Goal: Task Accomplishment & Management: Complete application form

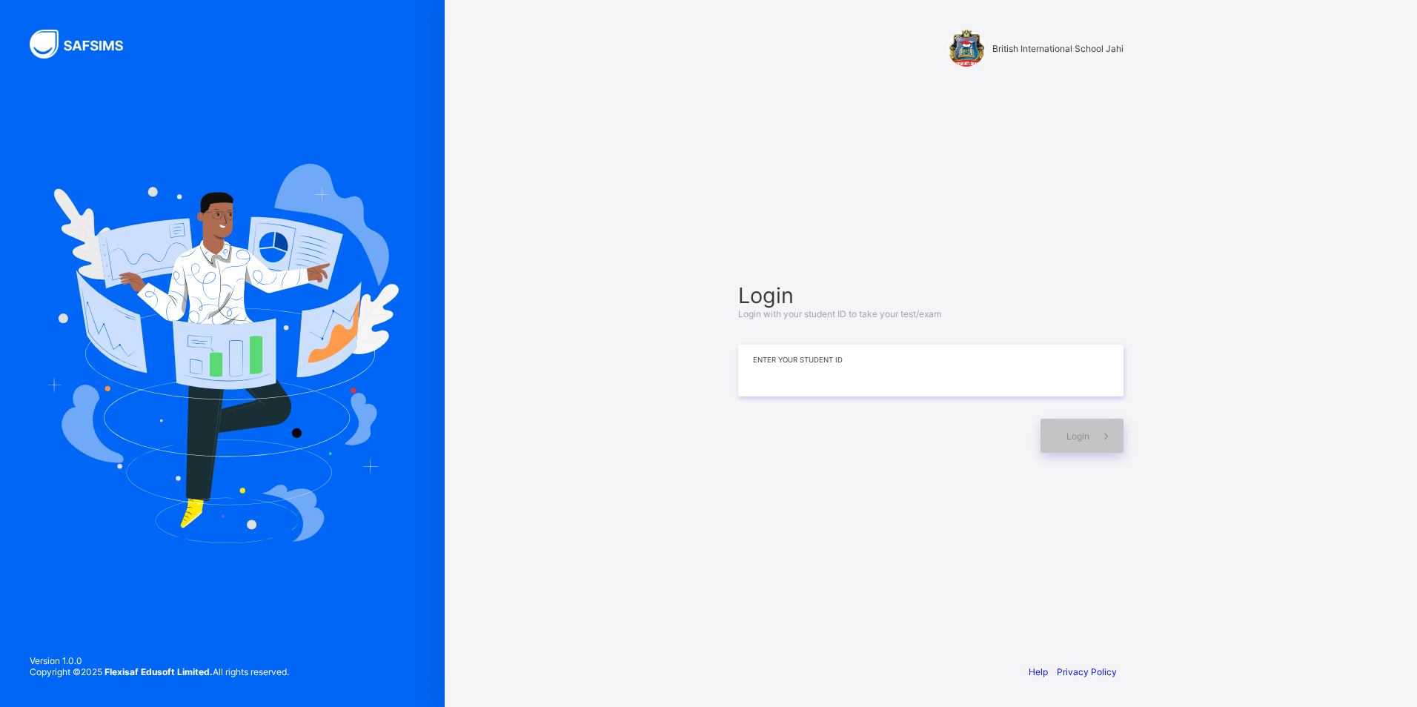
click at [778, 394] on input at bounding box center [930, 371] width 385 height 52
type input "*"
type input "**********"
click at [1104, 434] on icon at bounding box center [1107, 436] width 16 height 14
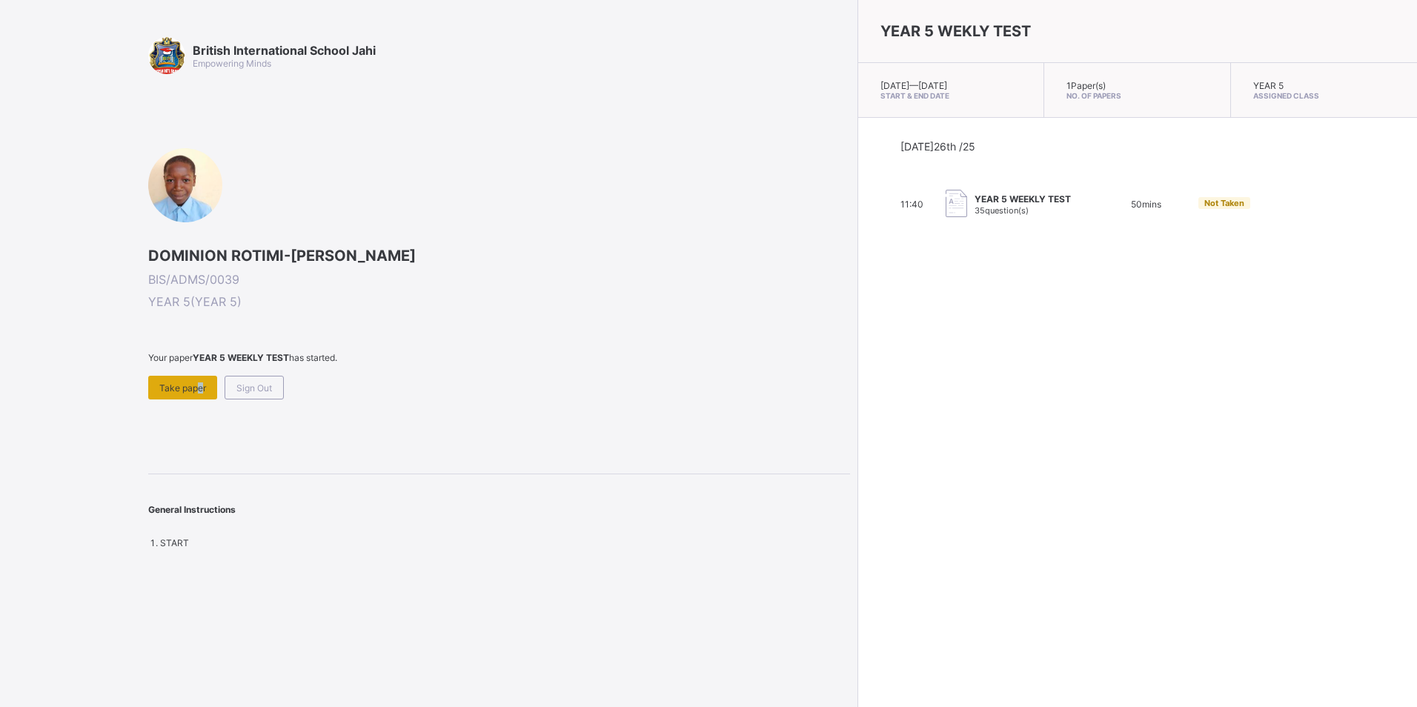
click at [199, 392] on span "Take paper" at bounding box center [182, 387] width 47 height 11
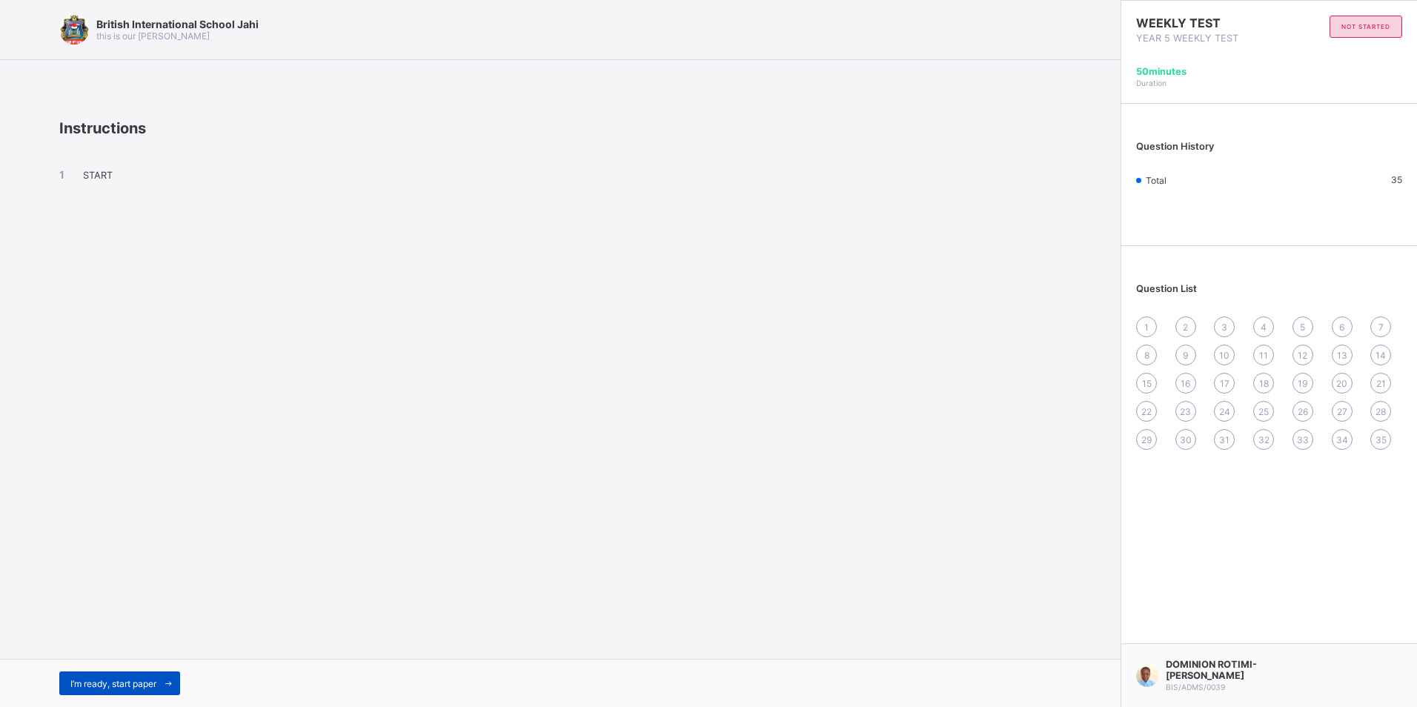
click at [174, 679] on icon at bounding box center [168, 684] width 11 height 10
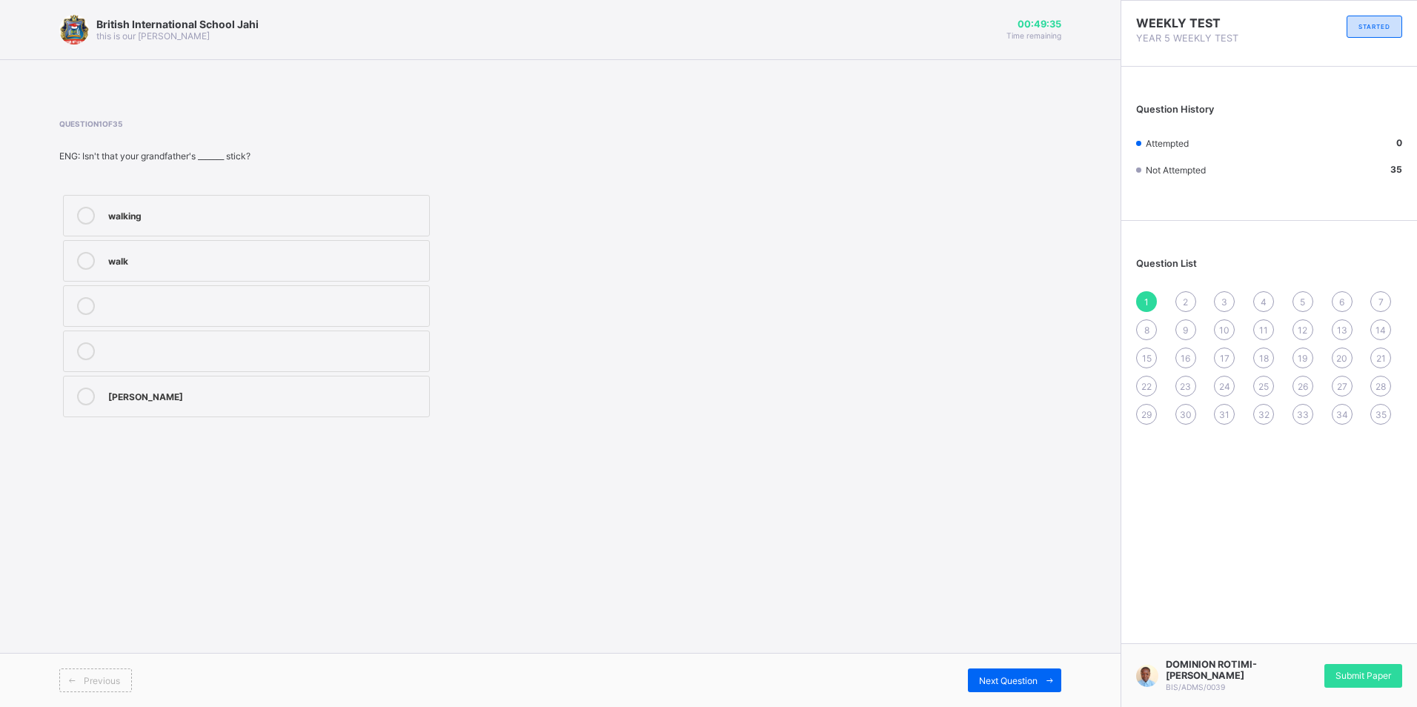
click at [391, 258] on div "walk" at bounding box center [265, 259] width 314 height 15
click at [1056, 674] on span at bounding box center [1050, 681] width 24 height 24
click at [1376, 413] on span "35" at bounding box center [1381, 414] width 11 height 11
click at [223, 258] on div "Rice" at bounding box center [265, 259] width 314 height 15
click at [1336, 411] on div "34" at bounding box center [1342, 414] width 21 height 21
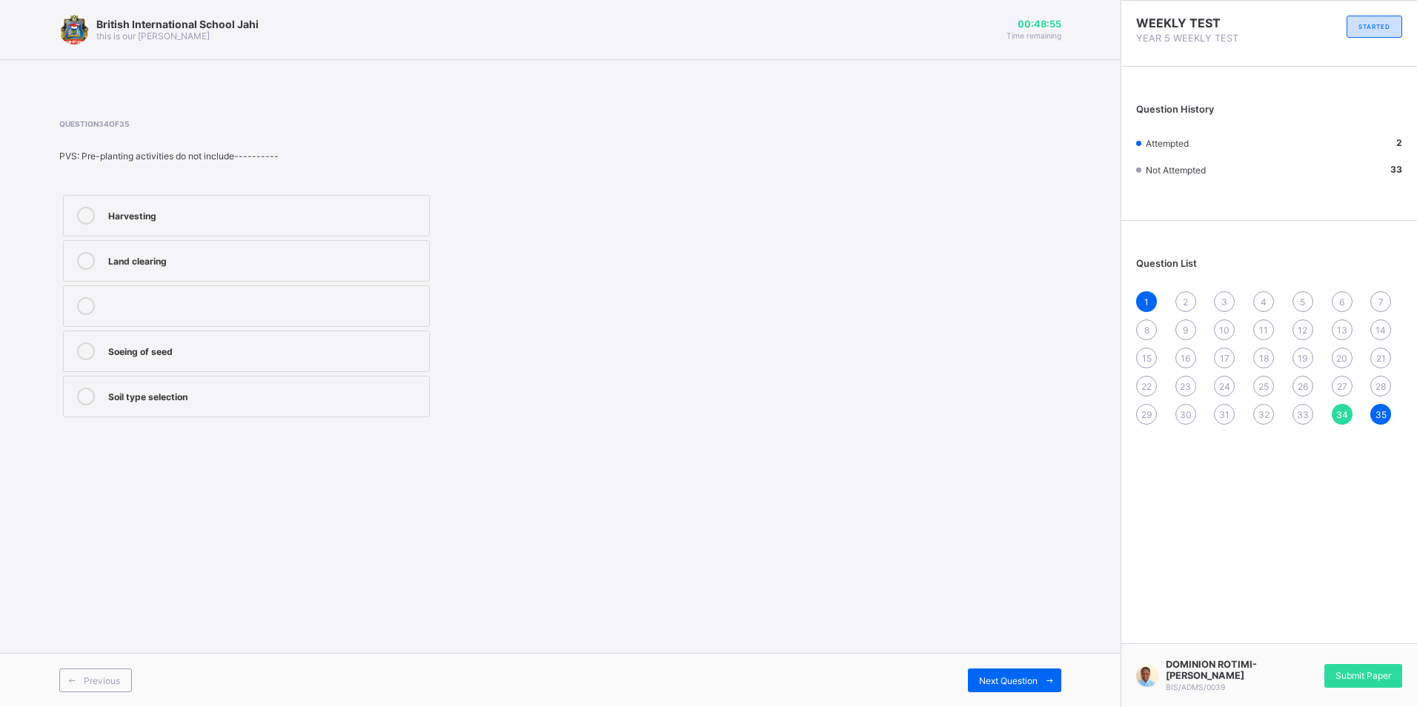
click at [203, 348] on div "Soeing of seed" at bounding box center [265, 349] width 314 height 15
click at [81, 683] on span at bounding box center [72, 681] width 24 height 24
click at [151, 401] on div "Rice" at bounding box center [265, 395] width 314 height 15
click at [119, 682] on span "Previous" at bounding box center [102, 680] width 36 height 11
click at [127, 211] on div "Crop" at bounding box center [265, 214] width 314 height 15
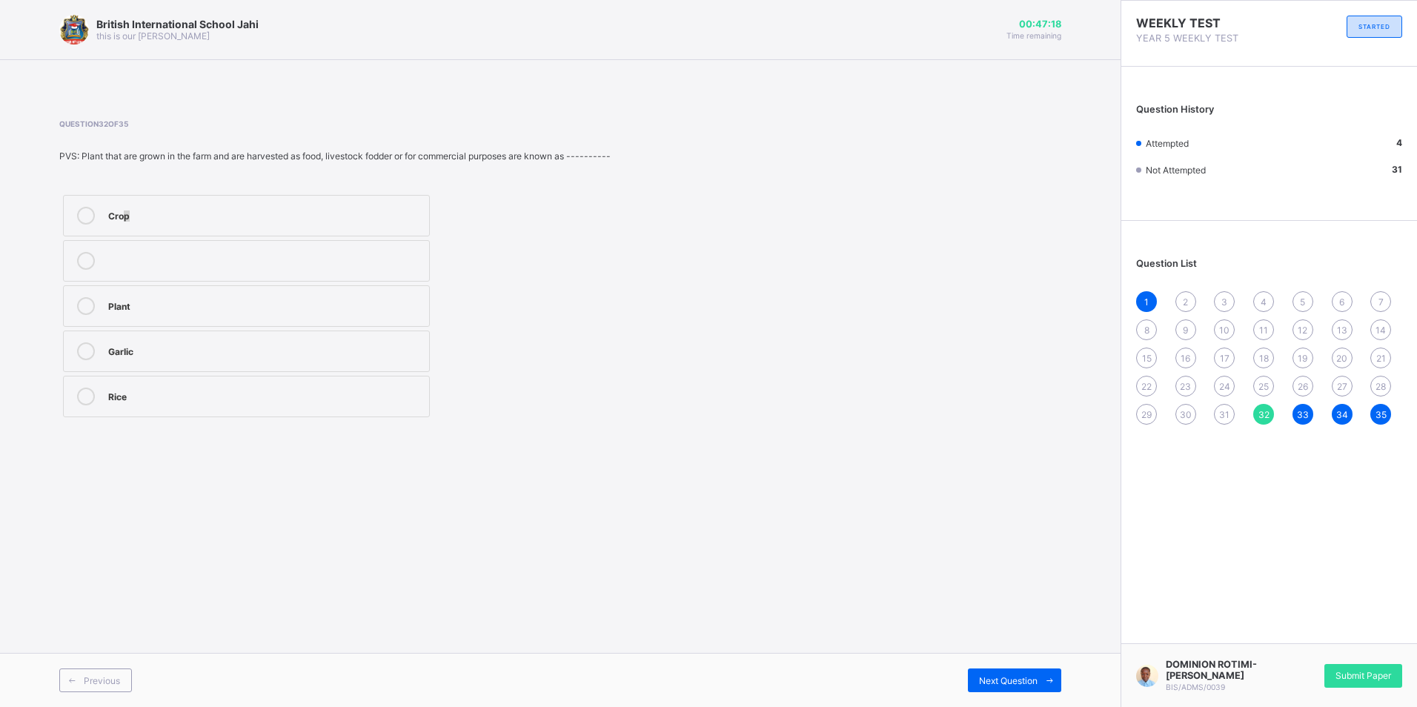
click at [327, 222] on div "Crop" at bounding box center [265, 216] width 314 height 18
click at [127, 681] on div "Previous" at bounding box center [95, 681] width 73 height 24
click at [207, 400] on div "Pulses" at bounding box center [265, 395] width 314 height 15
click at [110, 680] on span "Previous" at bounding box center [102, 680] width 36 height 11
click at [337, 201] on label "through dust" at bounding box center [246, 216] width 367 height 42
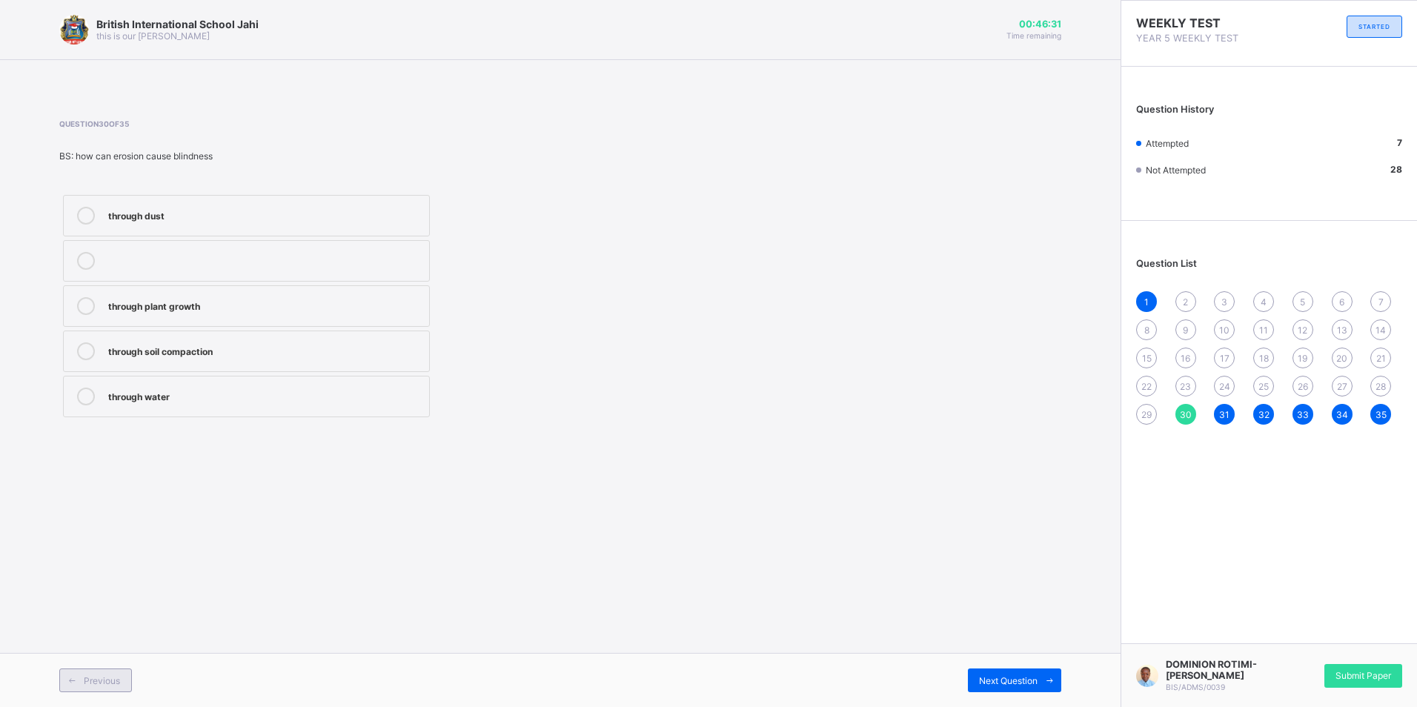
click at [120, 677] on div "Previous" at bounding box center [95, 681] width 73 height 24
click at [299, 343] on div "the removal of soil and rock particles" at bounding box center [265, 349] width 314 height 15
click at [99, 677] on span "Previous" at bounding box center [102, 680] width 36 height 11
click at [222, 230] on label "heavy rain" at bounding box center [246, 216] width 367 height 42
click at [80, 686] on span at bounding box center [72, 681] width 24 height 24
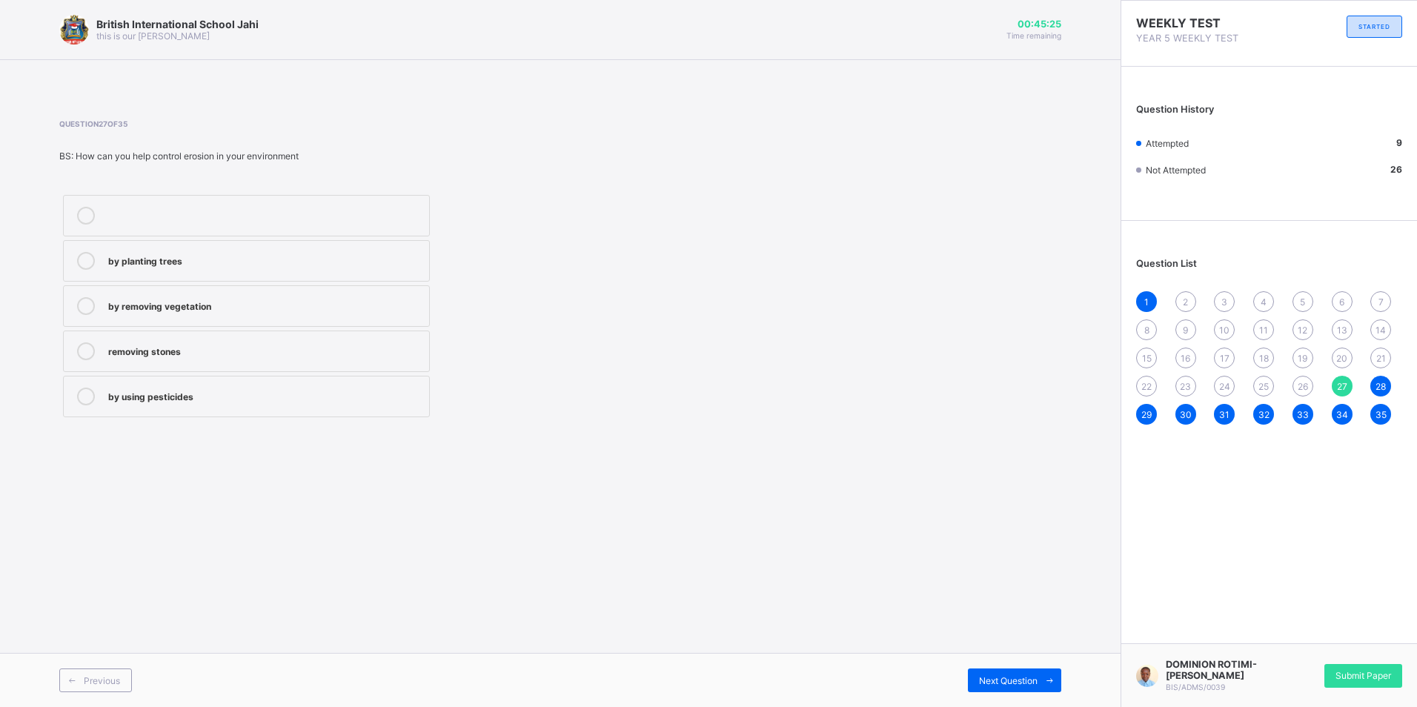
click at [198, 348] on div "removing stones" at bounding box center [265, 349] width 314 height 15
click at [128, 675] on div "Previous" at bounding box center [95, 681] width 73 height 24
click at [188, 302] on div "increased crop yield" at bounding box center [265, 304] width 314 height 15
click at [121, 680] on div "Previous" at bounding box center [95, 681] width 73 height 24
click at [142, 348] on div "10,098,006" at bounding box center [265, 349] width 314 height 15
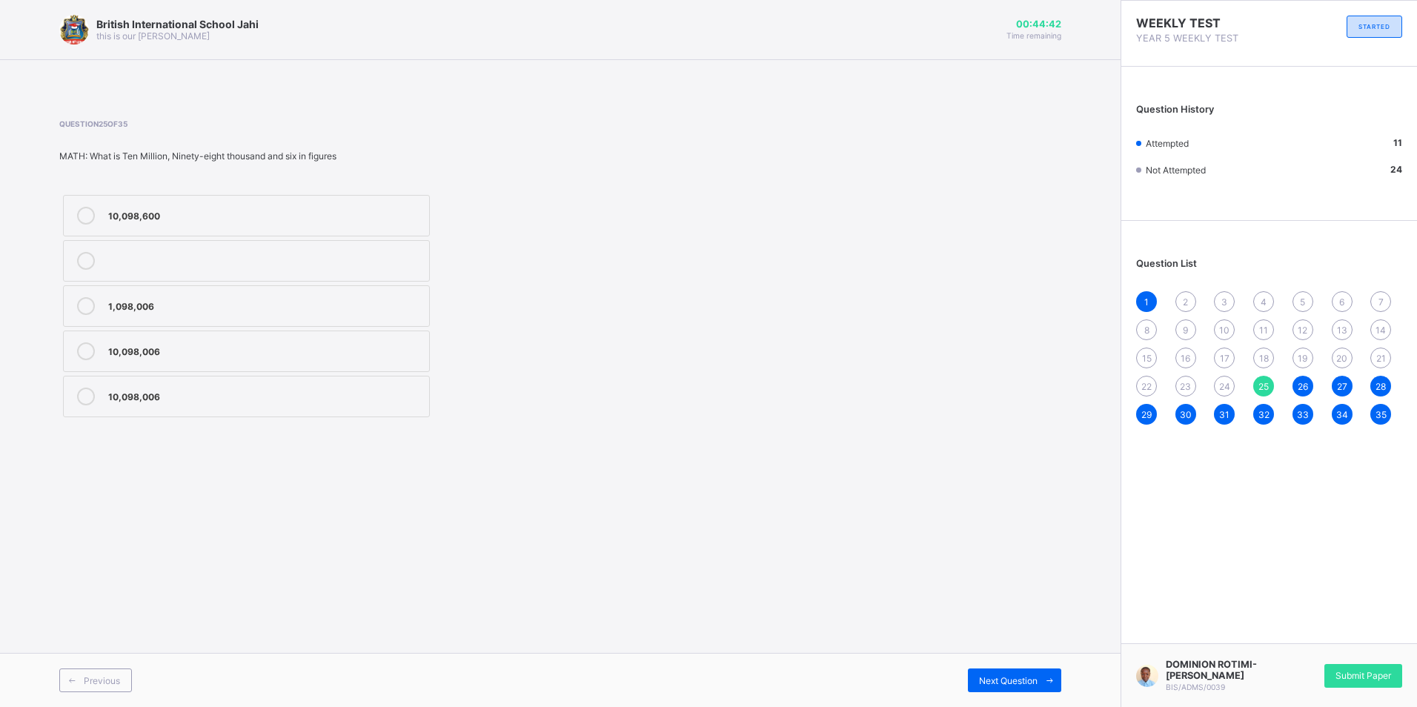
click at [334, 353] on div "10,098,006" at bounding box center [265, 349] width 314 height 15
click at [90, 657] on div "Previous Next Question" at bounding box center [560, 680] width 1121 height 54
click at [93, 673] on div "Previous" at bounding box center [95, 681] width 73 height 24
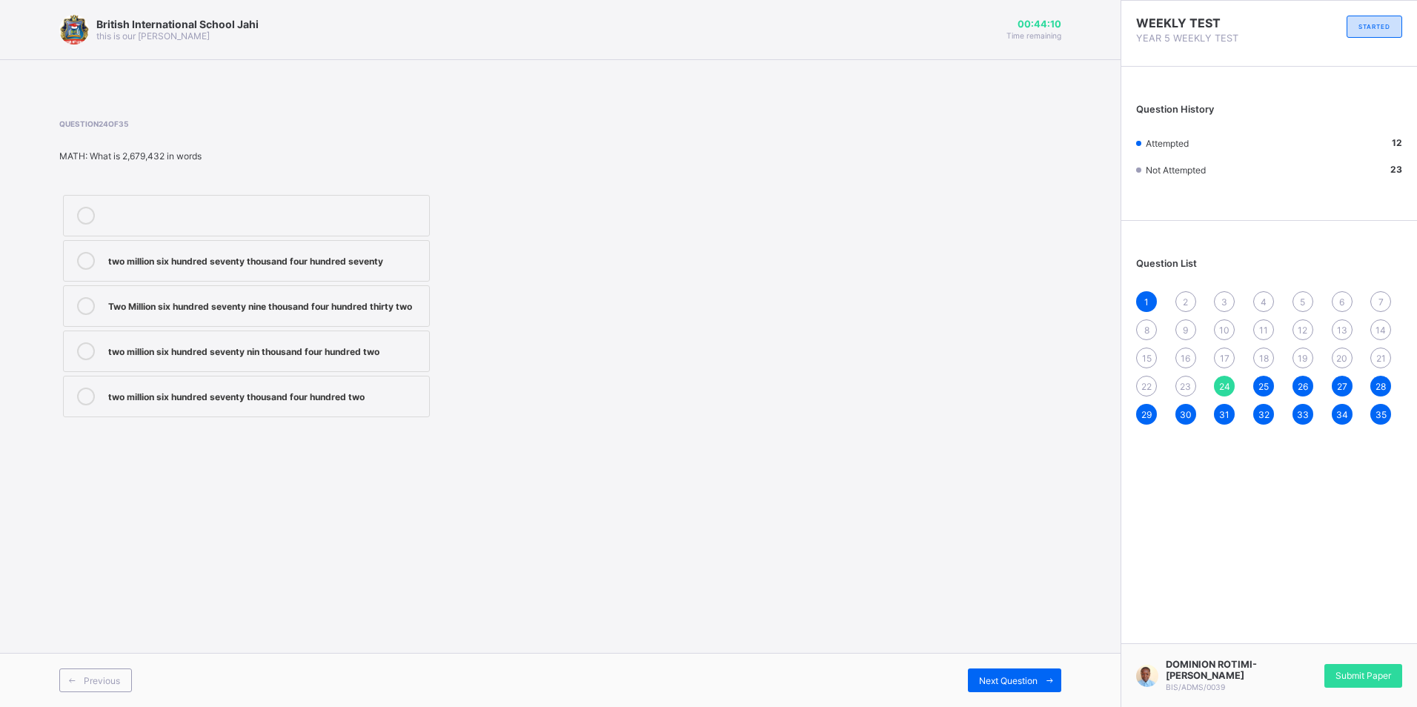
click at [229, 298] on div "Two Million six hundred seventy nine thousand four hundred thirty two" at bounding box center [265, 304] width 314 height 15
click at [124, 680] on div "Previous" at bounding box center [95, 681] width 73 height 24
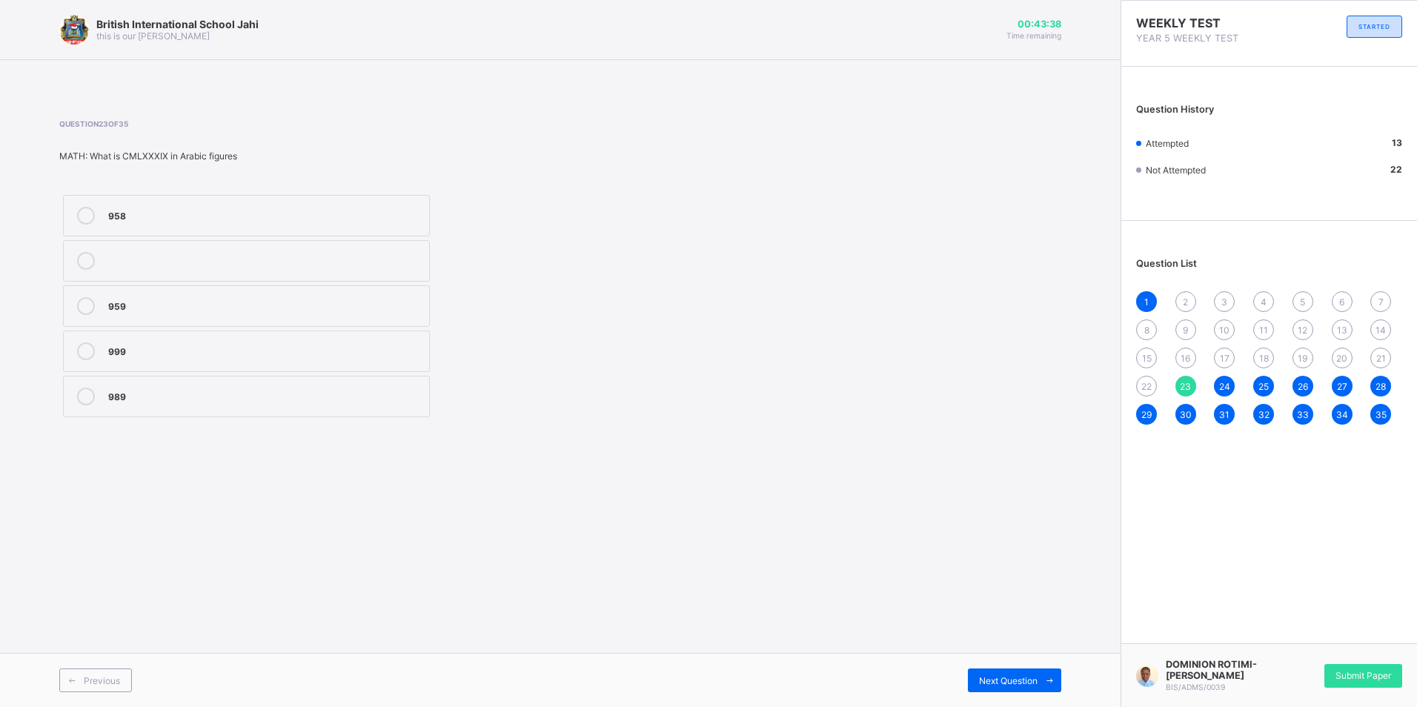
click at [151, 394] on div "989" at bounding box center [265, 395] width 314 height 15
drag, startPoint x: 142, startPoint y: 722, endPoint x: 135, endPoint y: 745, distance: 23.9
click at [135, 706] on html "[GEOGRAPHIC_DATA] Jahi this is our [PERSON_NAME] 00:43:36 Time remaining Questi…" at bounding box center [708, 353] width 1417 height 707
click at [769, 448] on div "British International School Jahi this is our [PERSON_NAME] 00:43:34 Time remai…" at bounding box center [560, 353] width 1121 height 707
click at [123, 669] on div "Previous" at bounding box center [95, 681] width 73 height 24
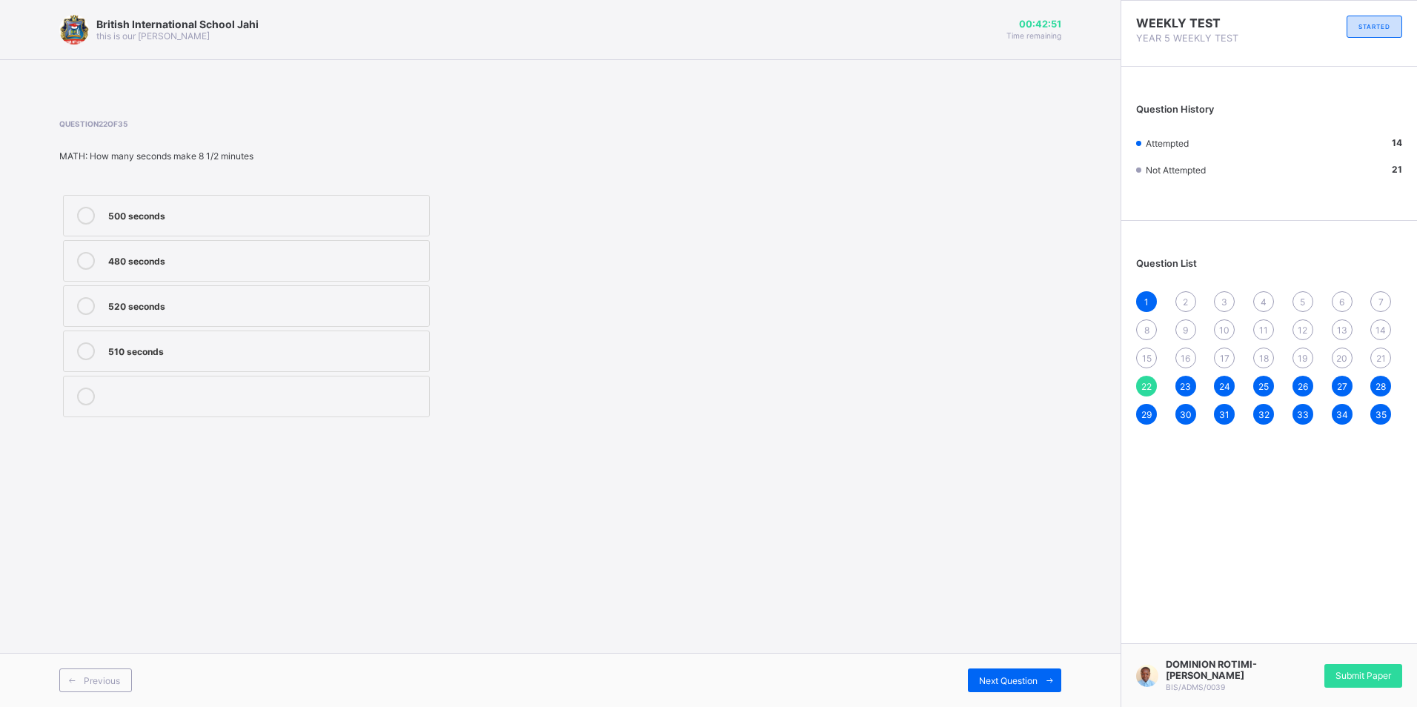
click at [242, 207] on label "500 seconds" at bounding box center [246, 216] width 367 height 42
click at [182, 338] on label "510 seconds" at bounding box center [246, 352] width 367 height 42
click at [114, 667] on div "Previous Next Question" at bounding box center [560, 680] width 1121 height 54
click at [124, 671] on div "Previous" at bounding box center [95, 681] width 73 height 24
click at [274, 342] on label "2,/5" at bounding box center [246, 352] width 367 height 42
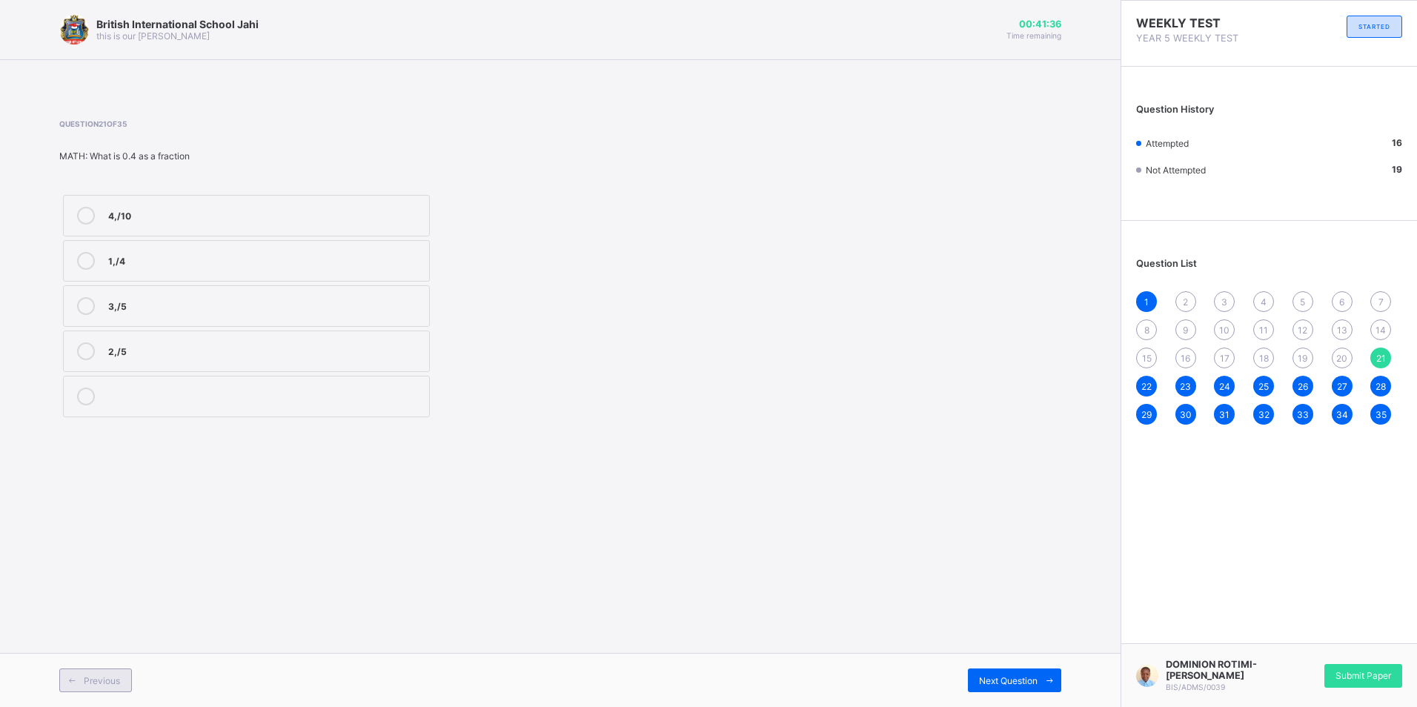
click at [73, 682] on icon at bounding box center [72, 681] width 11 height 10
click at [241, 201] on label "Loyalty" at bounding box center [246, 216] width 367 height 42
click at [118, 683] on div "Previous" at bounding box center [95, 681] width 73 height 24
click at [196, 353] on div "Unity" at bounding box center [265, 349] width 314 height 15
drag, startPoint x: 133, startPoint y: 680, endPoint x: 125, endPoint y: 675, distance: 9.7
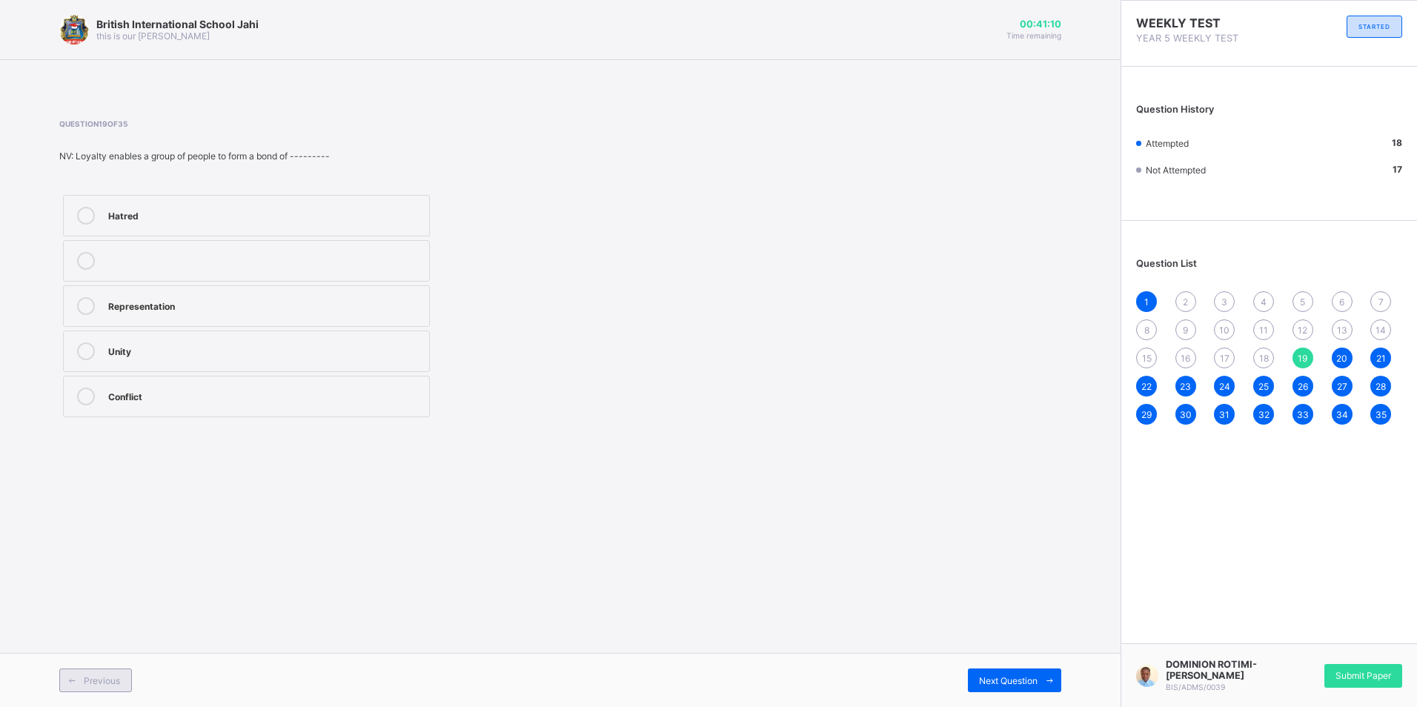
click at [127, 677] on div "Previous" at bounding box center [309, 681] width 501 height 24
click at [123, 674] on div "Previous" at bounding box center [95, 681] width 73 height 24
click at [271, 314] on div "Willingness to defend our country" at bounding box center [265, 306] width 314 height 18
click at [79, 671] on span at bounding box center [72, 681] width 24 height 24
click at [227, 245] on label "Loyalty" at bounding box center [246, 261] width 367 height 42
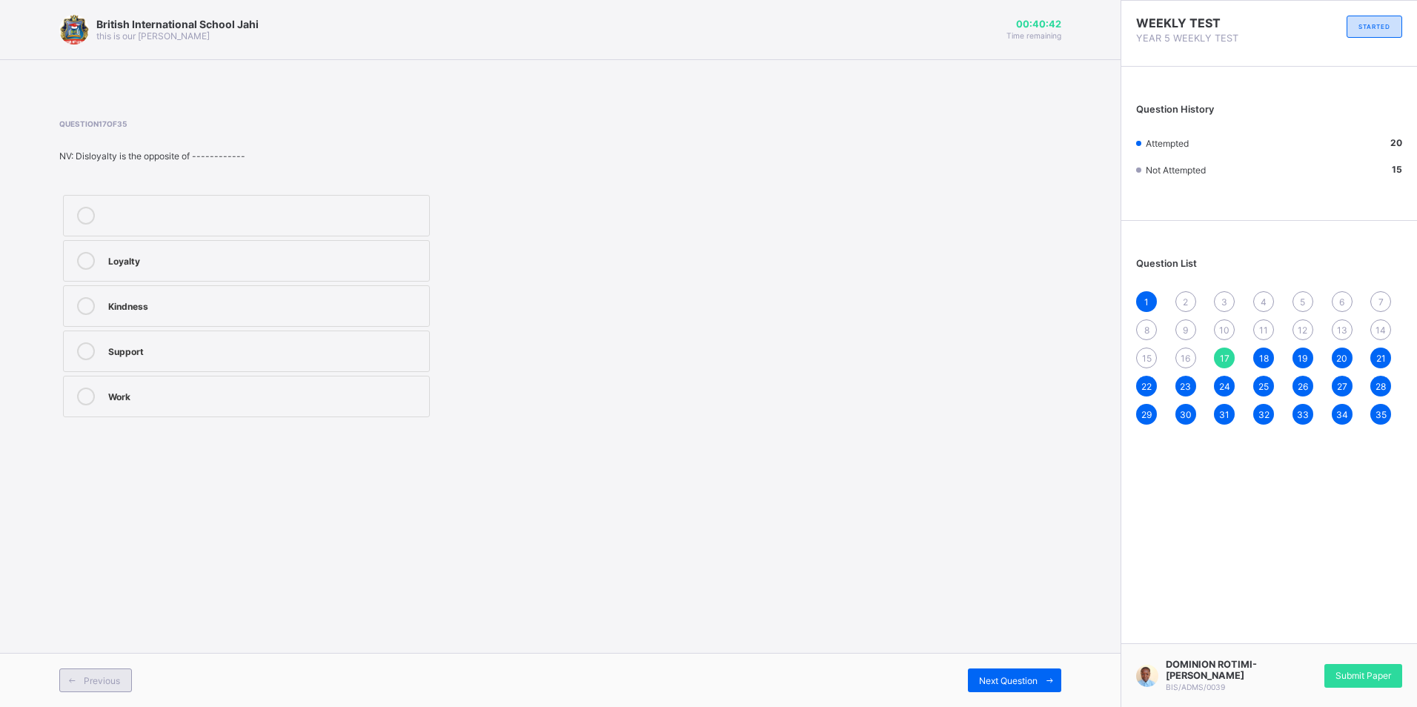
click at [67, 677] on icon at bounding box center [72, 681] width 11 height 10
click at [180, 393] on div "Cannot" at bounding box center [265, 395] width 314 height 15
click at [122, 669] on div "Previous" at bounding box center [95, 681] width 73 height 24
click at [153, 259] on label "39" at bounding box center [246, 261] width 367 height 42
click at [102, 677] on span "Previous" at bounding box center [102, 680] width 36 height 11
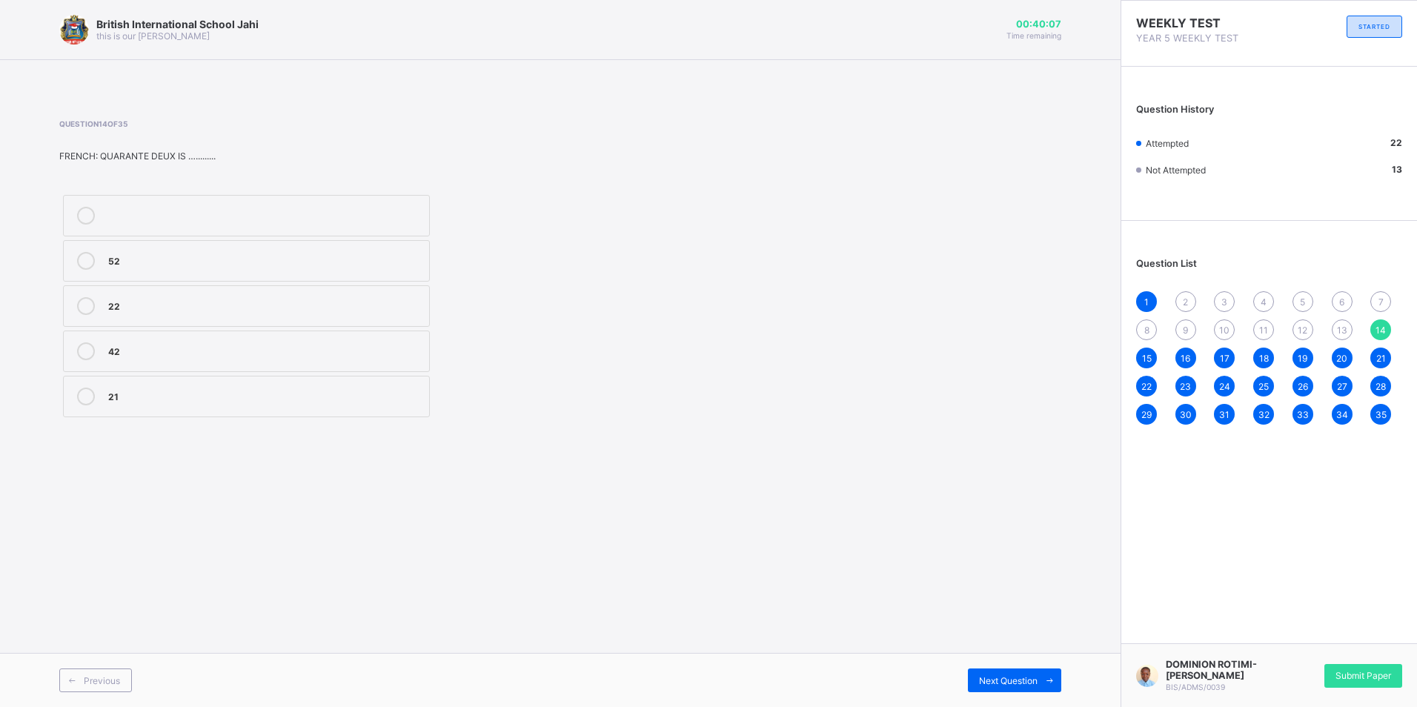
click at [139, 368] on label "42" at bounding box center [246, 352] width 367 height 42
click at [127, 674] on div "Previous" at bounding box center [95, 681] width 73 height 24
click at [166, 307] on div "FIFTY FIVE" at bounding box center [265, 304] width 314 height 15
click at [115, 685] on span "Previous" at bounding box center [102, 680] width 36 height 11
click at [156, 354] on div "BONNE NUIT" at bounding box center [265, 349] width 314 height 15
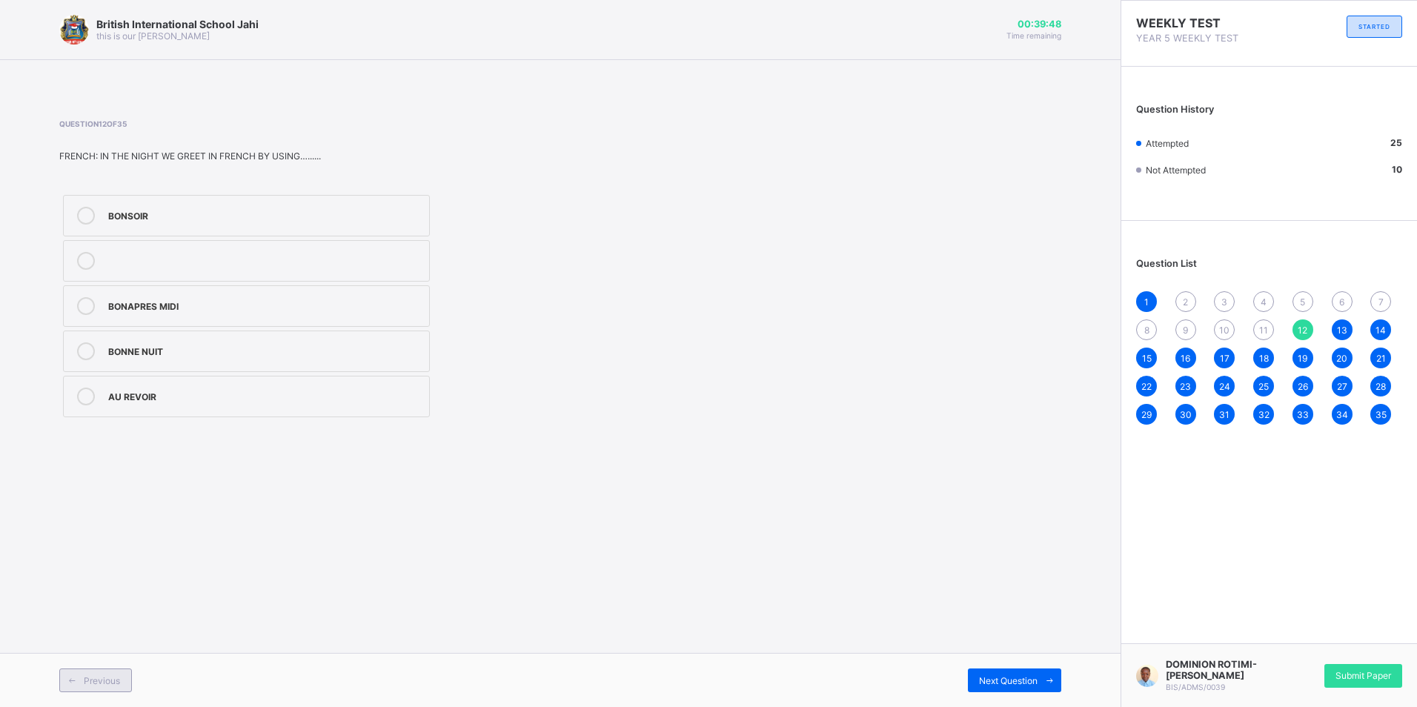
click at [75, 683] on icon at bounding box center [72, 681] width 11 height 10
click at [141, 248] on label "AU REVOIR" at bounding box center [246, 261] width 367 height 42
click at [119, 674] on div "Previous" at bounding box center [95, 681] width 73 height 24
click at [302, 251] on label "Rhythmic activities" at bounding box center [246, 261] width 367 height 42
click at [120, 675] on div "Previous" at bounding box center [95, 681] width 73 height 24
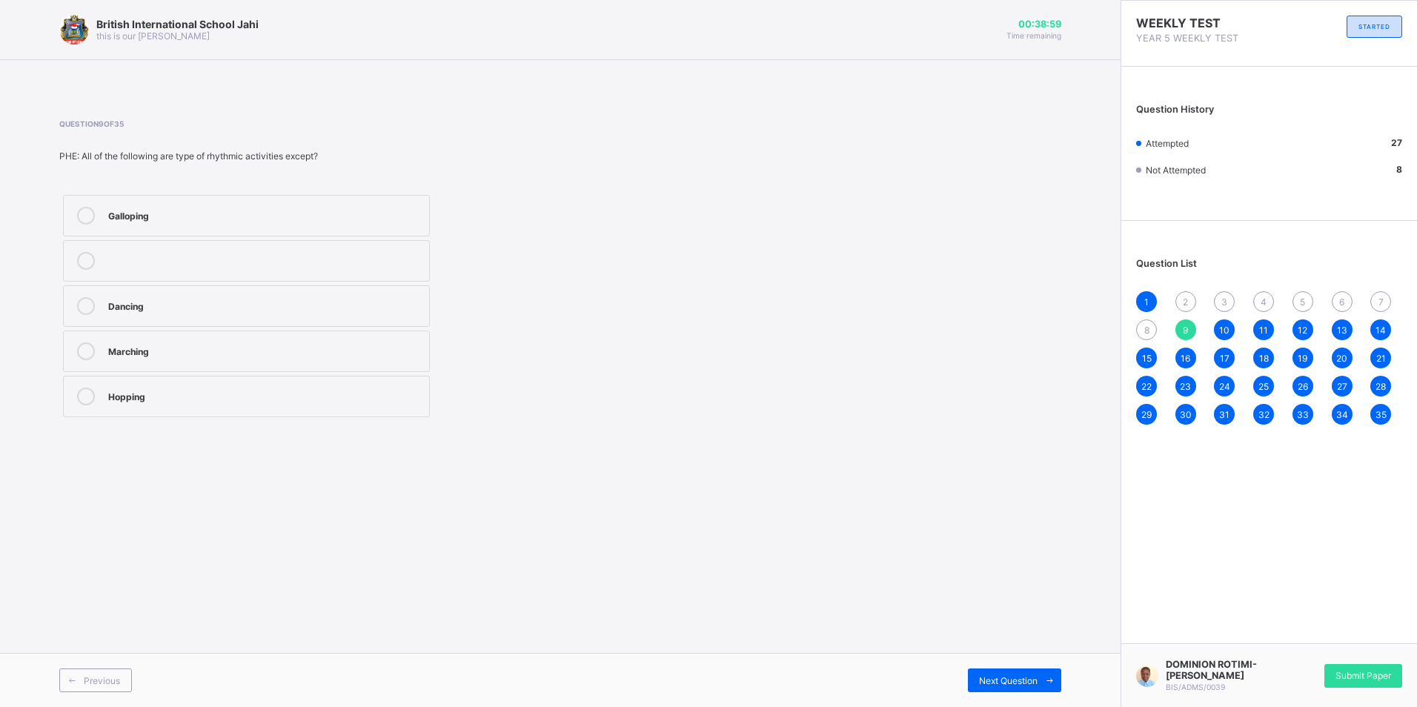
click at [340, 351] on div "Marching" at bounding box center [265, 349] width 314 height 15
click at [73, 683] on icon at bounding box center [72, 681] width 11 height 10
click at [213, 308] on div "Strength" at bounding box center [265, 304] width 314 height 15
click at [121, 684] on div "Previous" at bounding box center [95, 681] width 73 height 24
click at [121, 247] on label "2" at bounding box center [246, 261] width 367 height 42
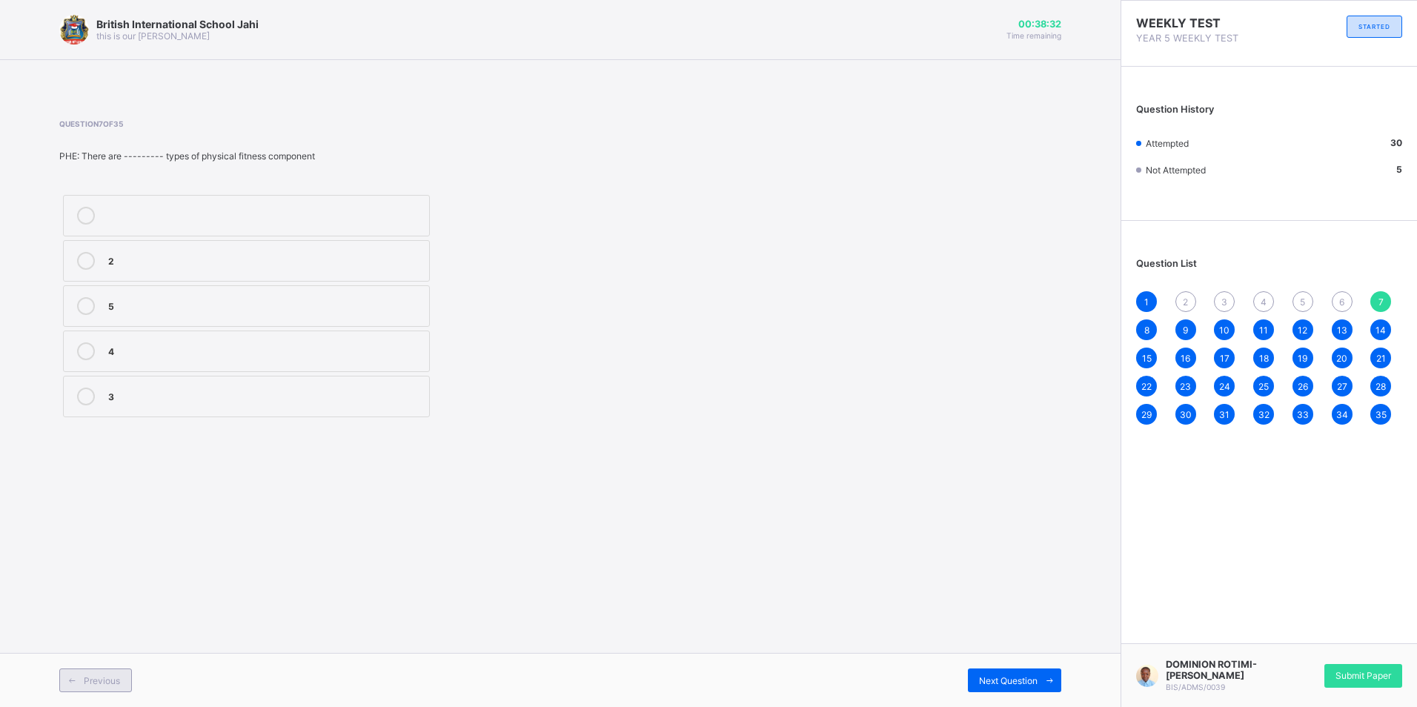
click at [117, 676] on span "Previous" at bounding box center [102, 680] width 36 height 11
click at [119, 680] on span "Previous" at bounding box center [102, 680] width 36 height 11
click at [1035, 675] on span "Next Question" at bounding box center [1008, 680] width 59 height 11
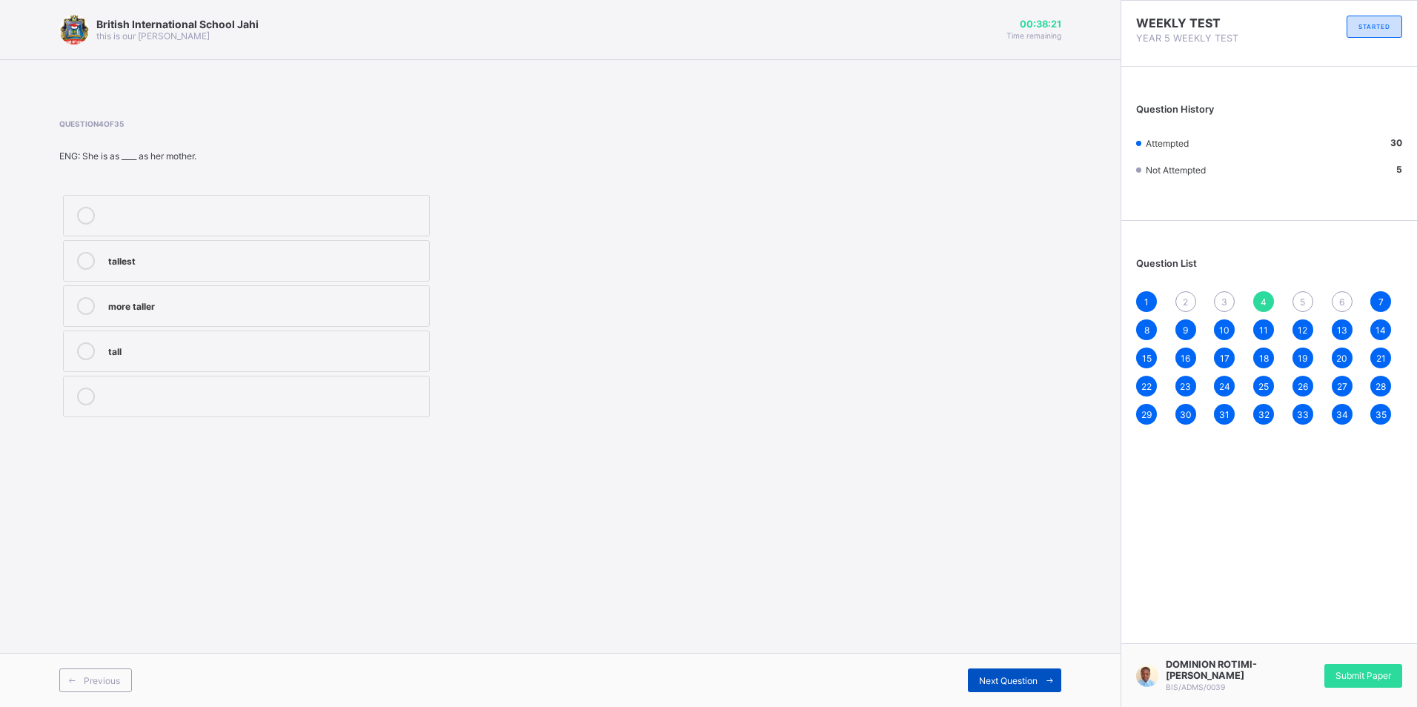
click at [1032, 675] on span "Next Question" at bounding box center [1008, 680] width 59 height 11
drag, startPoint x: 1032, startPoint y: 675, endPoint x: 1052, endPoint y: 677, distance: 20.2
click at [1052, 677] on icon at bounding box center [1049, 681] width 11 height 10
click at [145, 400] on div "3" at bounding box center [265, 395] width 314 height 15
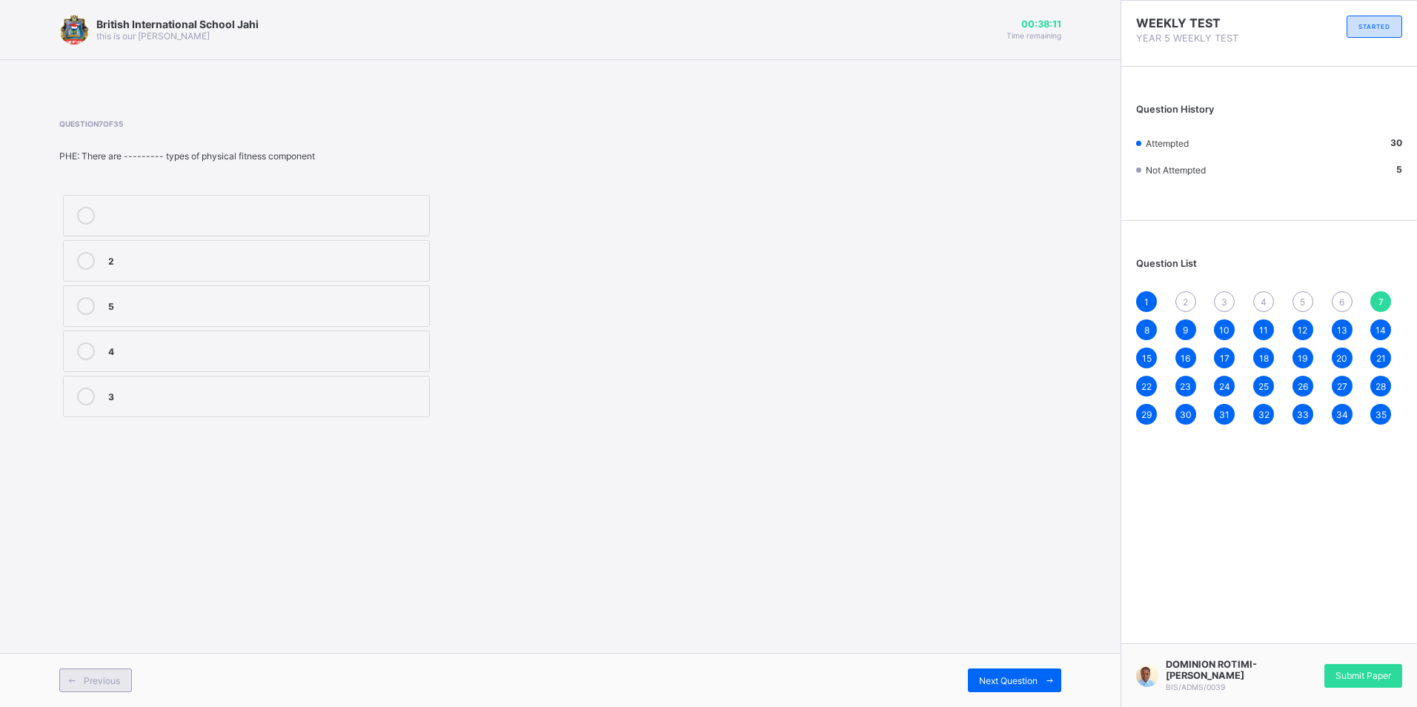
click at [85, 681] on span "Previous" at bounding box center [102, 680] width 36 height 11
click at [154, 265] on div "Pull-up" at bounding box center [265, 259] width 314 height 15
click at [122, 677] on div "Previous" at bounding box center [95, 681] width 73 height 24
click at [177, 225] on label "oldest" at bounding box center [246, 216] width 367 height 42
click at [127, 690] on div "Previous" at bounding box center [95, 681] width 73 height 24
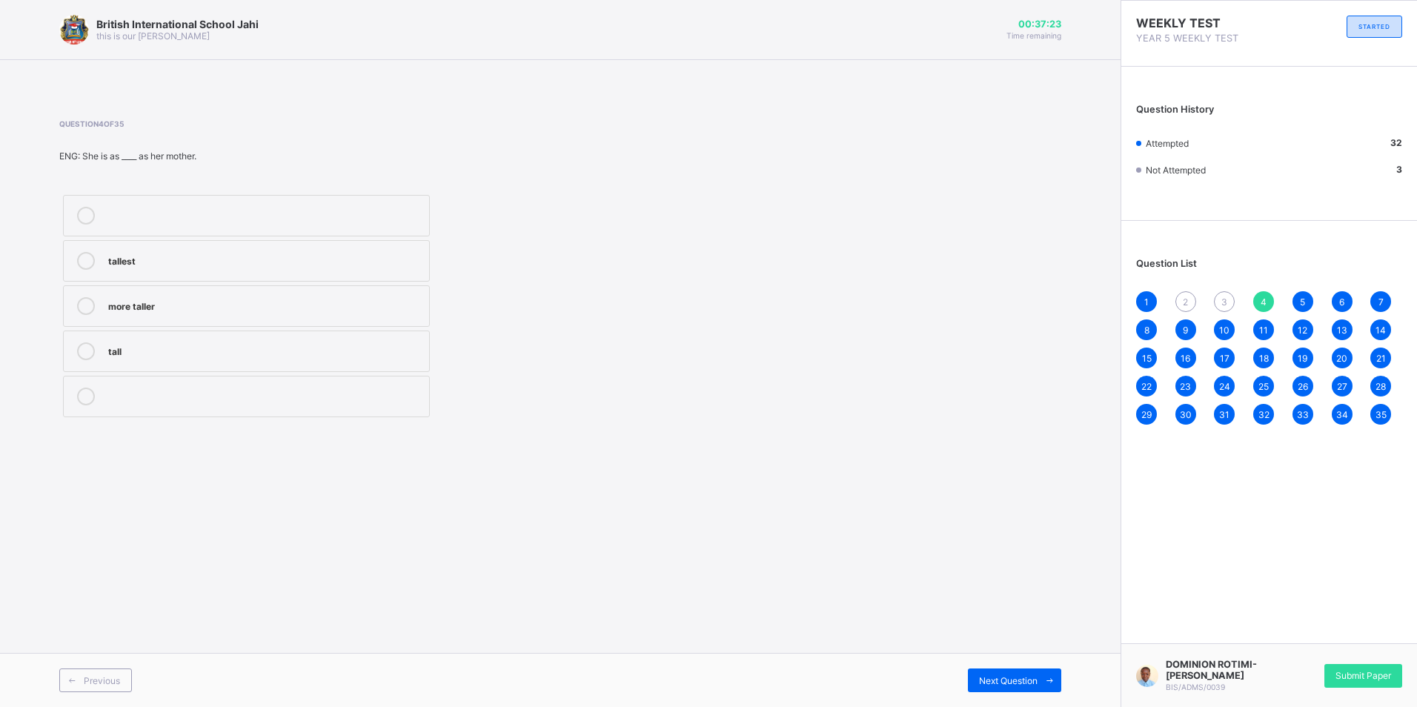
click at [99, 350] on div at bounding box center [86, 351] width 30 height 18
click at [116, 669] on div "British International School Jahi this is our [PERSON_NAME] 00:37:22 Time remai…" at bounding box center [560, 353] width 1121 height 707
drag, startPoint x: 116, startPoint y: 669, endPoint x: 124, endPoint y: 680, distance: 13.8
click at [124, 680] on div "Previous" at bounding box center [95, 681] width 73 height 24
click at [209, 306] on div "most intelligent" at bounding box center [265, 304] width 314 height 15
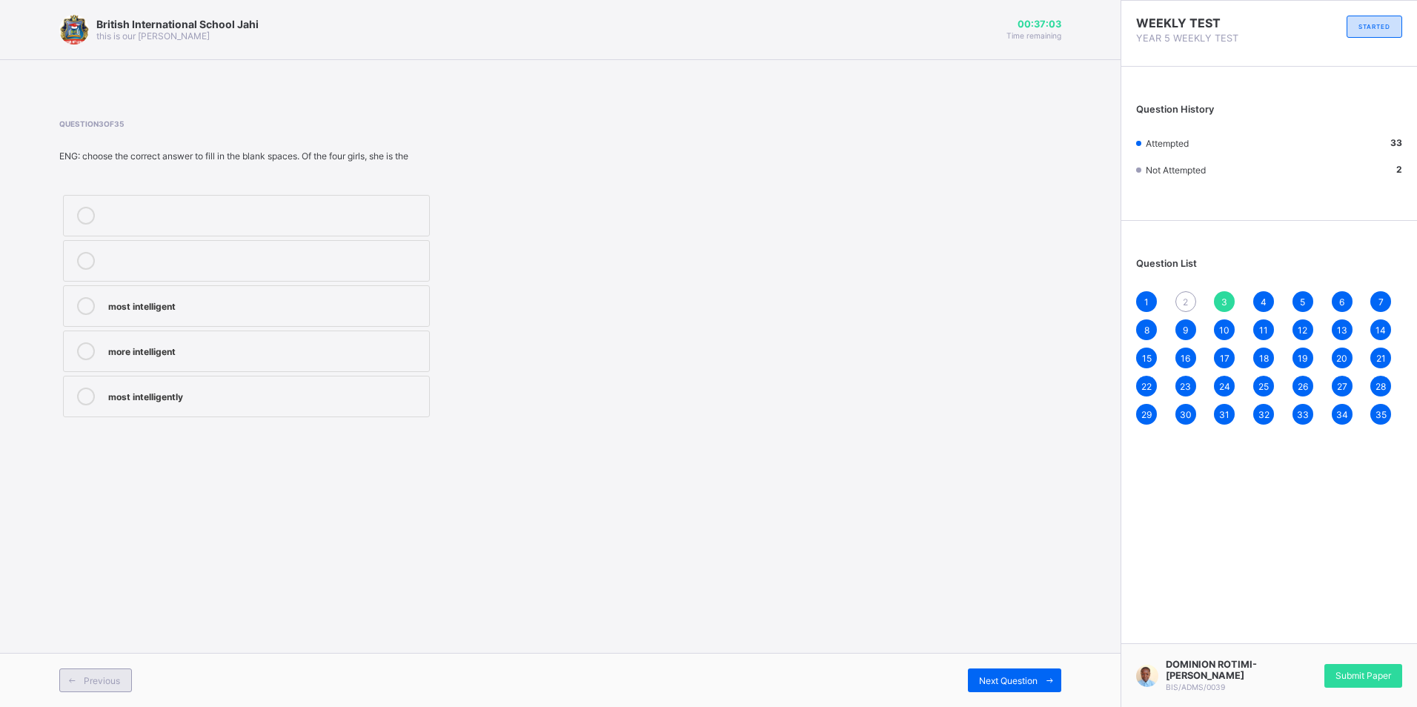
click at [87, 674] on div "Previous" at bounding box center [95, 681] width 73 height 24
click at [217, 334] on label "wiser" at bounding box center [246, 352] width 367 height 42
click at [101, 669] on div "Previous" at bounding box center [95, 681] width 73 height 24
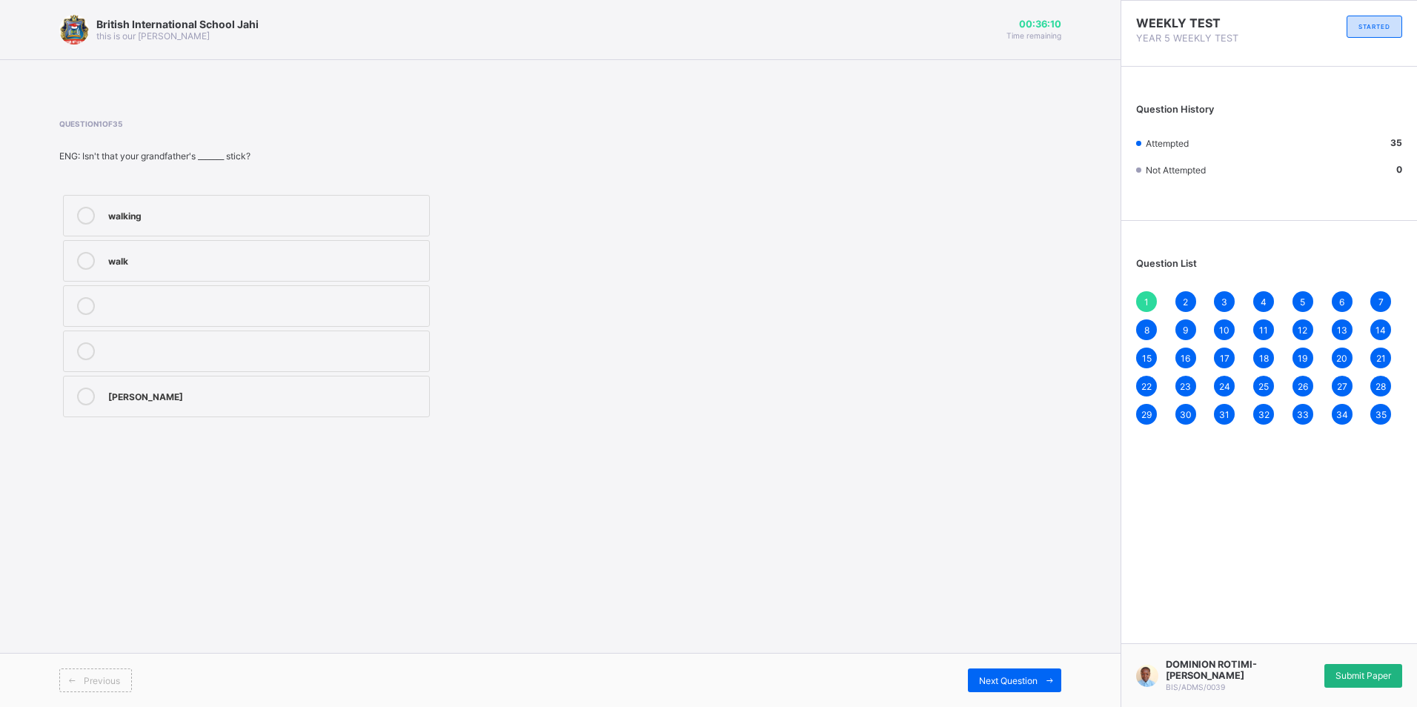
click at [1376, 664] on div "Submit Paper" at bounding box center [1364, 676] width 78 height 24
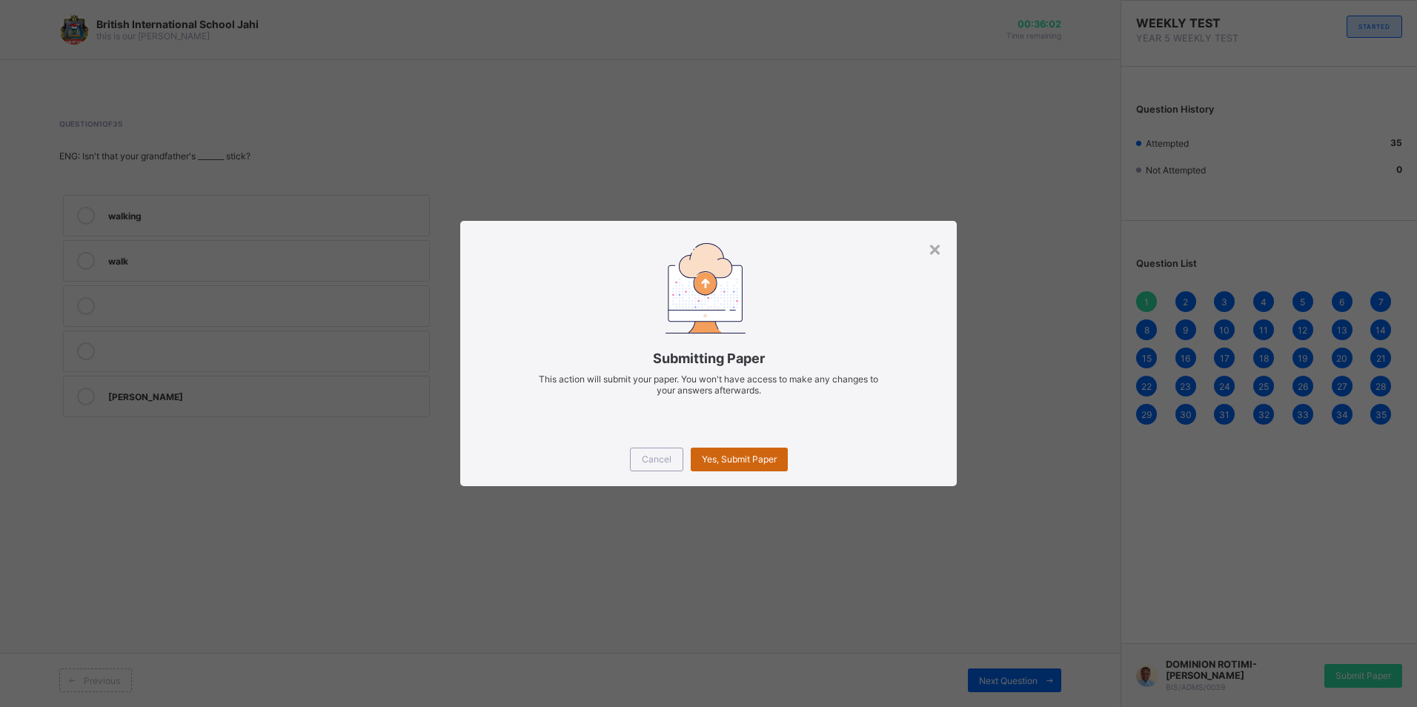
click at [771, 462] on span "Yes, Submit Paper" at bounding box center [739, 459] width 75 height 11
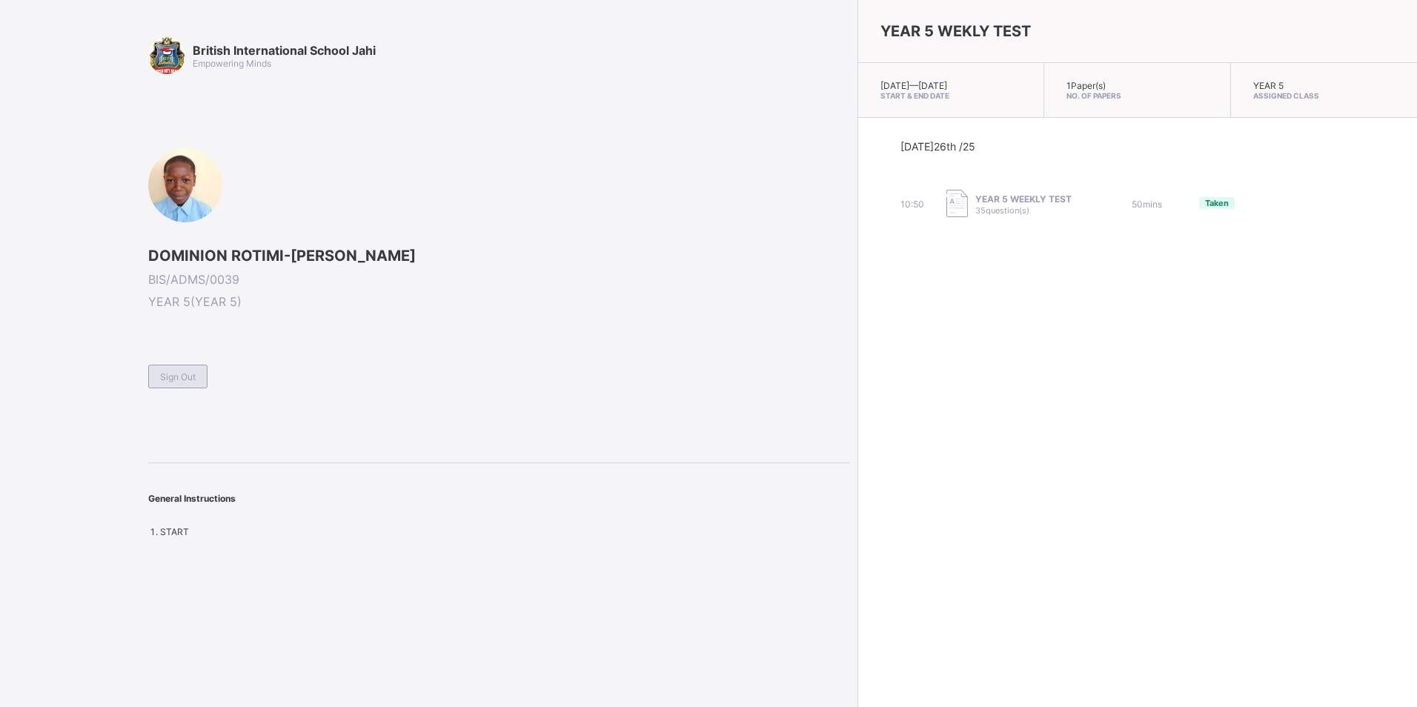
click at [190, 367] on div "Sign Out" at bounding box center [177, 377] width 59 height 24
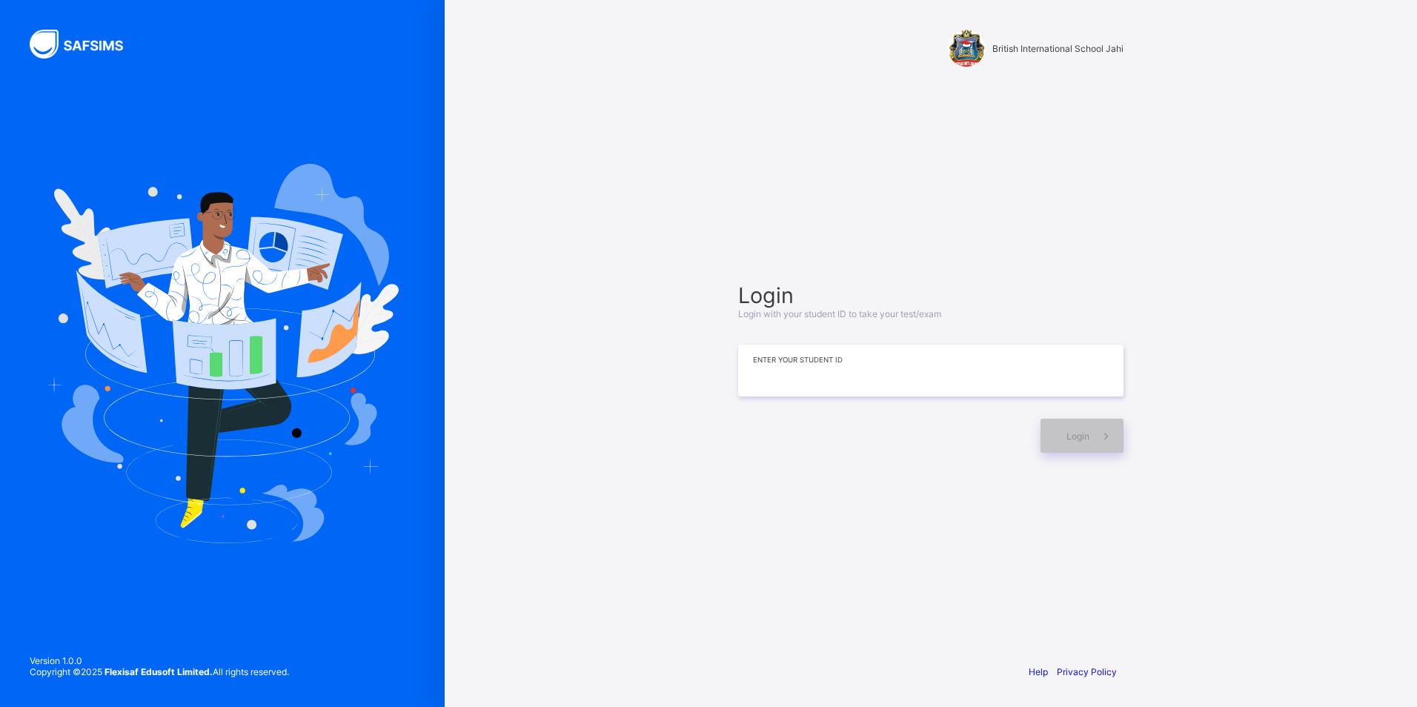
drag, startPoint x: 1414, startPoint y: 219, endPoint x: 915, endPoint y: 344, distance: 515.1
click at [917, 352] on input at bounding box center [930, 371] width 385 height 52
type input "*"
click at [1080, 444] on div "Login" at bounding box center [1082, 436] width 83 height 34
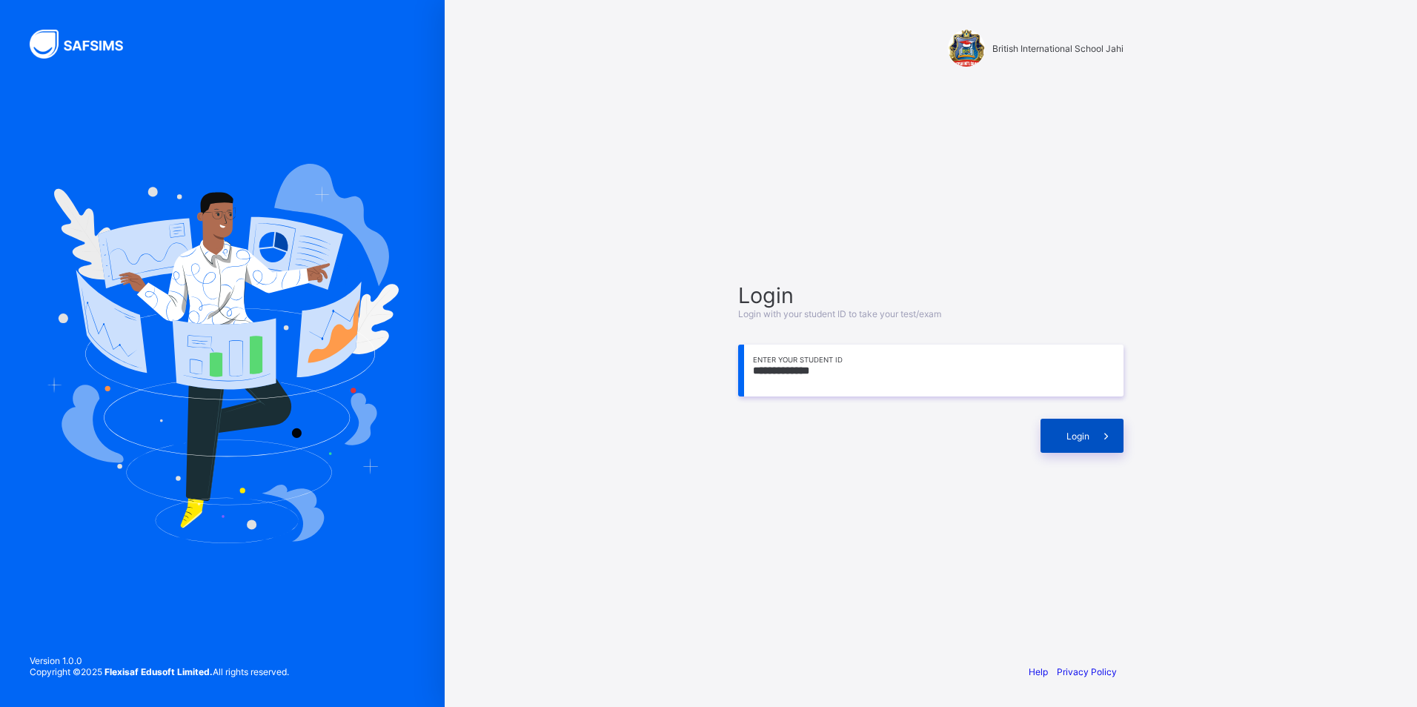
click at [1089, 440] on span "Login" at bounding box center [1078, 436] width 23 height 11
click at [796, 368] on input "**********" at bounding box center [930, 371] width 385 height 52
click at [1087, 435] on span "Login" at bounding box center [1078, 436] width 23 height 11
click at [949, 388] on input "**********" at bounding box center [930, 371] width 385 height 52
click at [1096, 434] on span at bounding box center [1107, 436] width 34 height 34
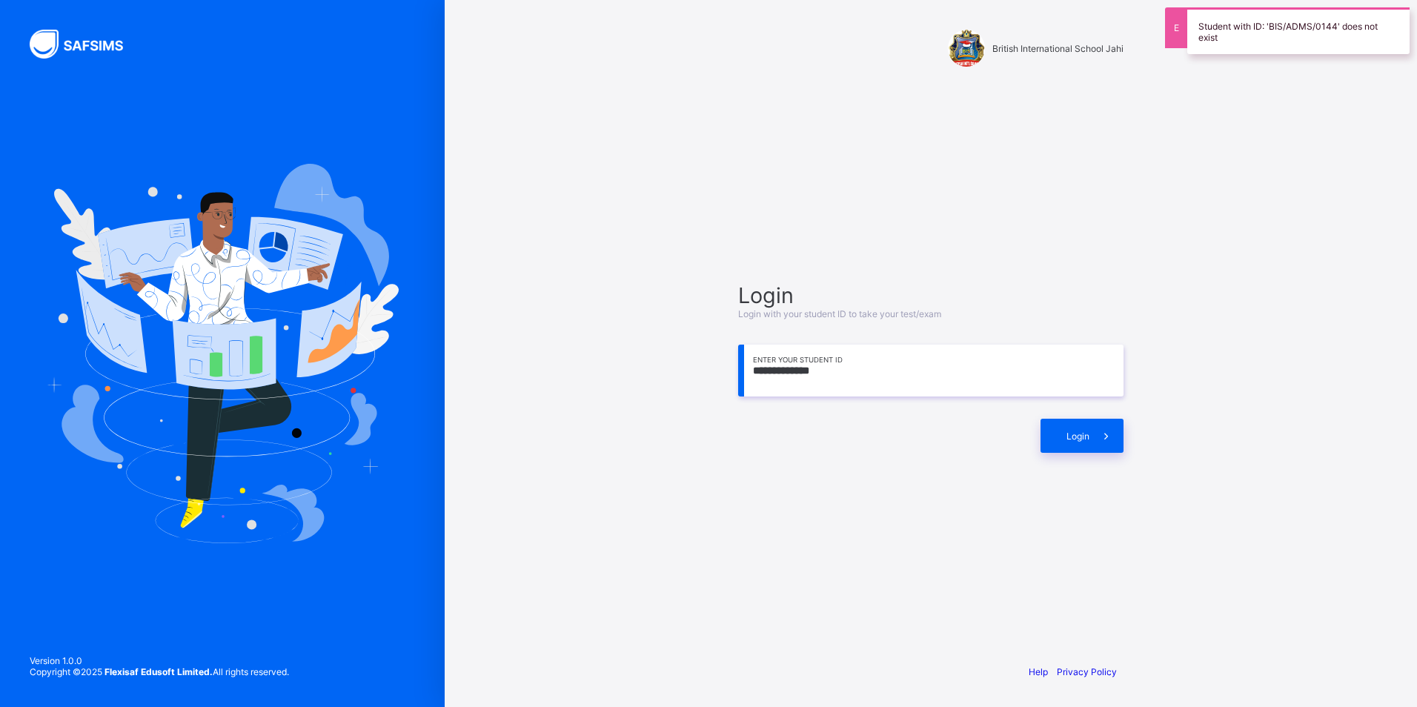
click at [852, 380] on input "**********" at bounding box center [930, 371] width 385 height 52
type input "**********"
click at [1121, 429] on span at bounding box center [1107, 436] width 34 height 34
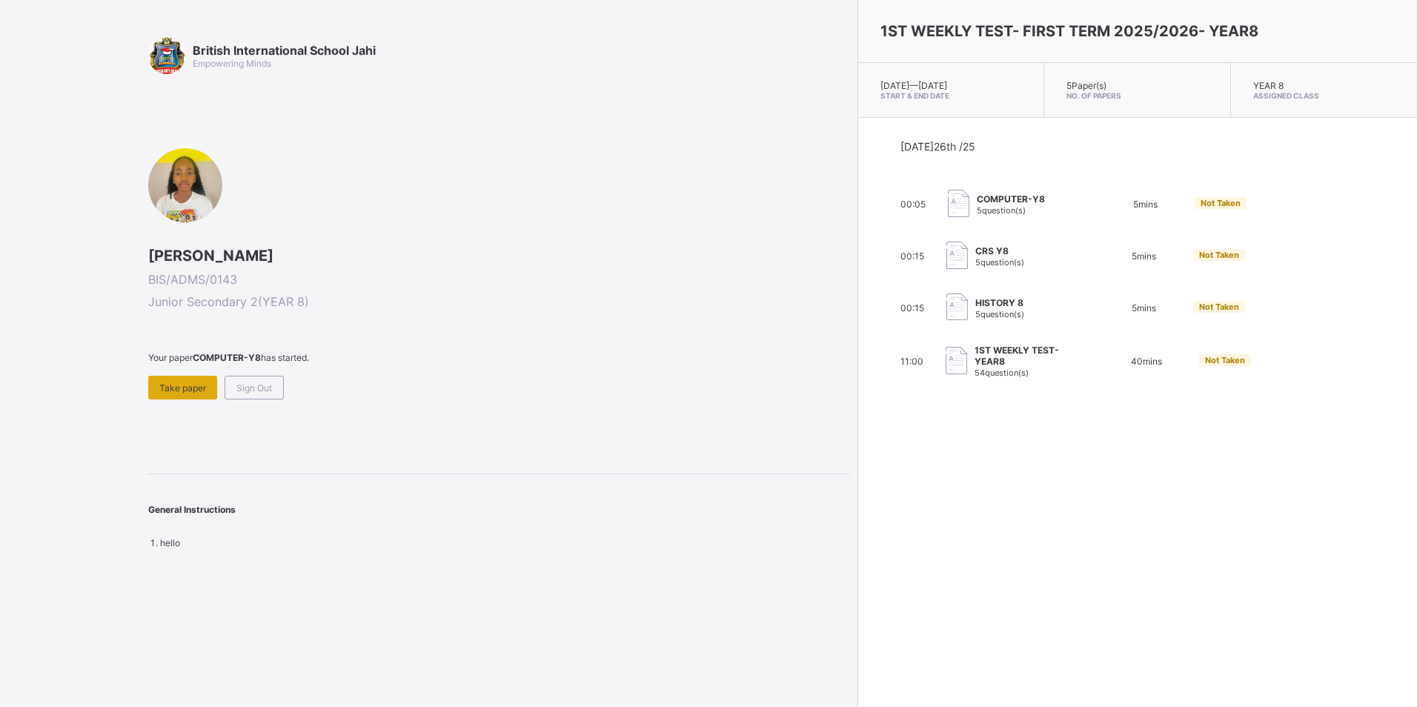
click at [183, 383] on span "Take paper" at bounding box center [182, 387] width 47 height 11
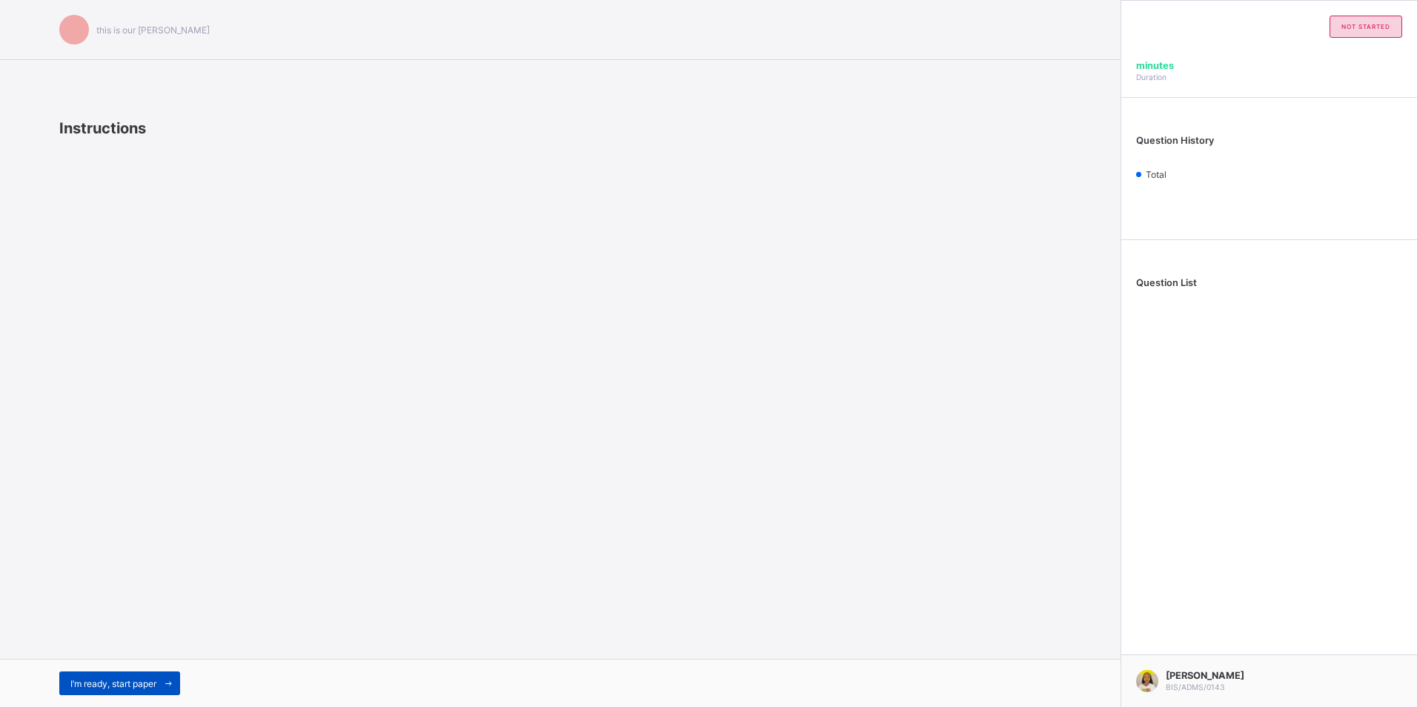
click at [99, 689] on div "I’m ready, start paper" at bounding box center [119, 684] width 121 height 24
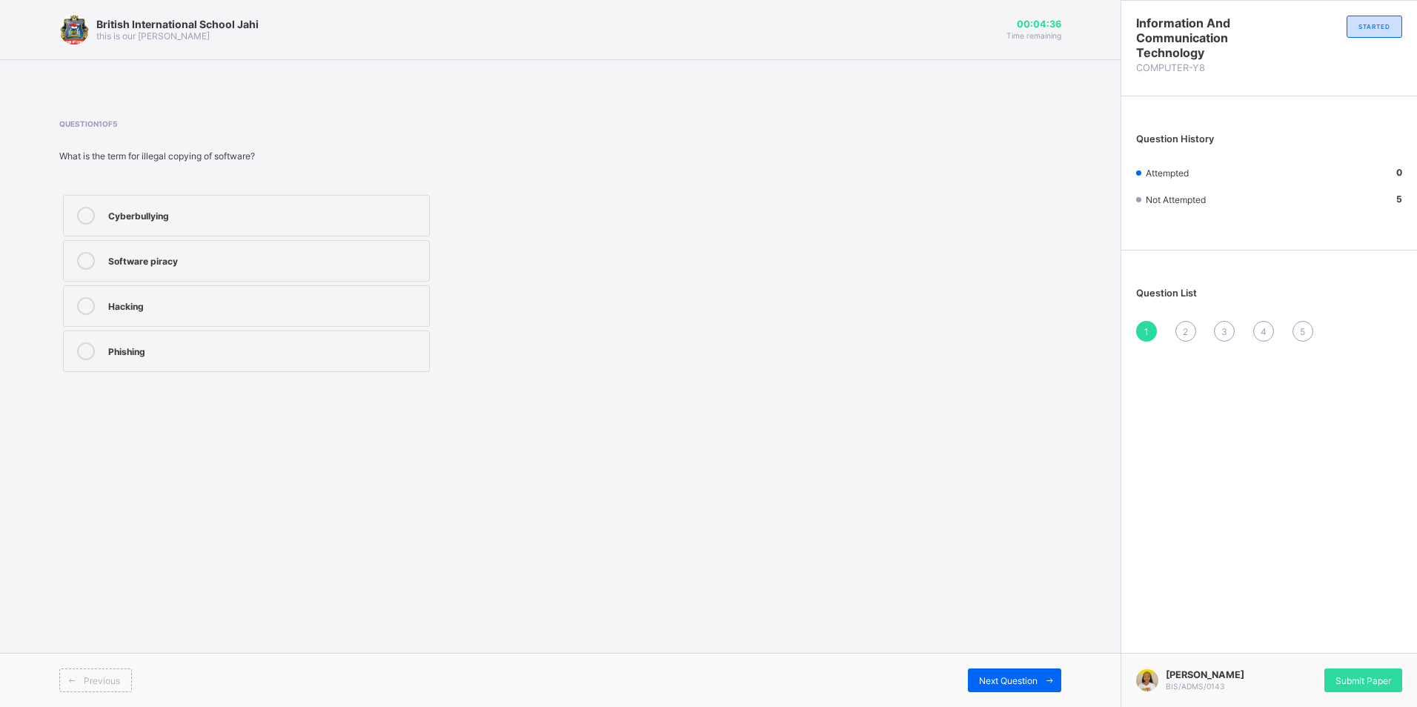
click at [359, 291] on label "Hacking" at bounding box center [246, 306] width 367 height 42
click at [1020, 667] on div "Previous Next Question" at bounding box center [560, 680] width 1121 height 54
click at [1036, 685] on span "Next Question" at bounding box center [1008, 680] width 59 height 11
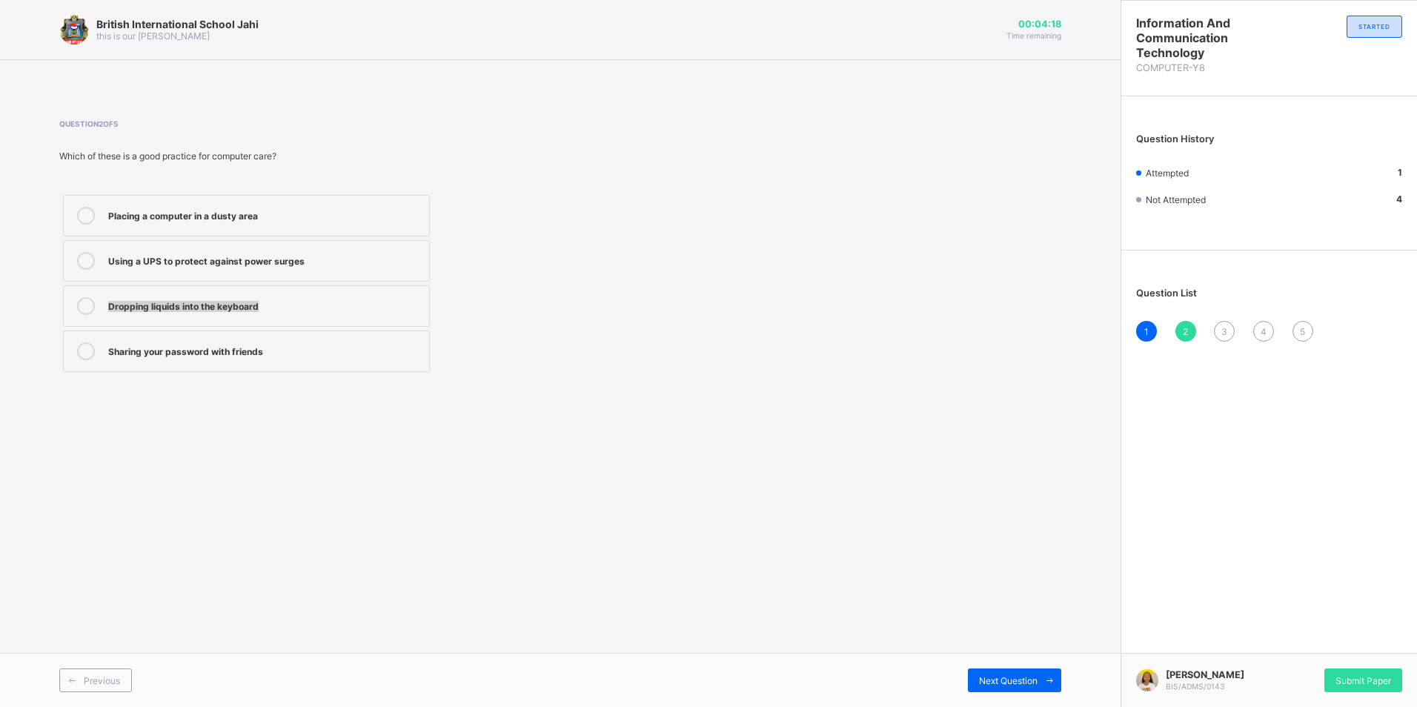
click at [375, 286] on div "Placing a computer in a dusty area Using a UPS to protect against power surges …" at bounding box center [246, 283] width 374 height 185
drag, startPoint x: 375, startPoint y: 286, endPoint x: 336, endPoint y: 254, distance: 51.1
click at [336, 254] on div "Using a UPS to protect against power surges" at bounding box center [265, 259] width 314 height 15
click at [382, 303] on div "Dropping liquids into the keyboard" at bounding box center [265, 304] width 314 height 15
click at [388, 275] on label "Using a UPS to protect against power surges" at bounding box center [246, 261] width 367 height 42
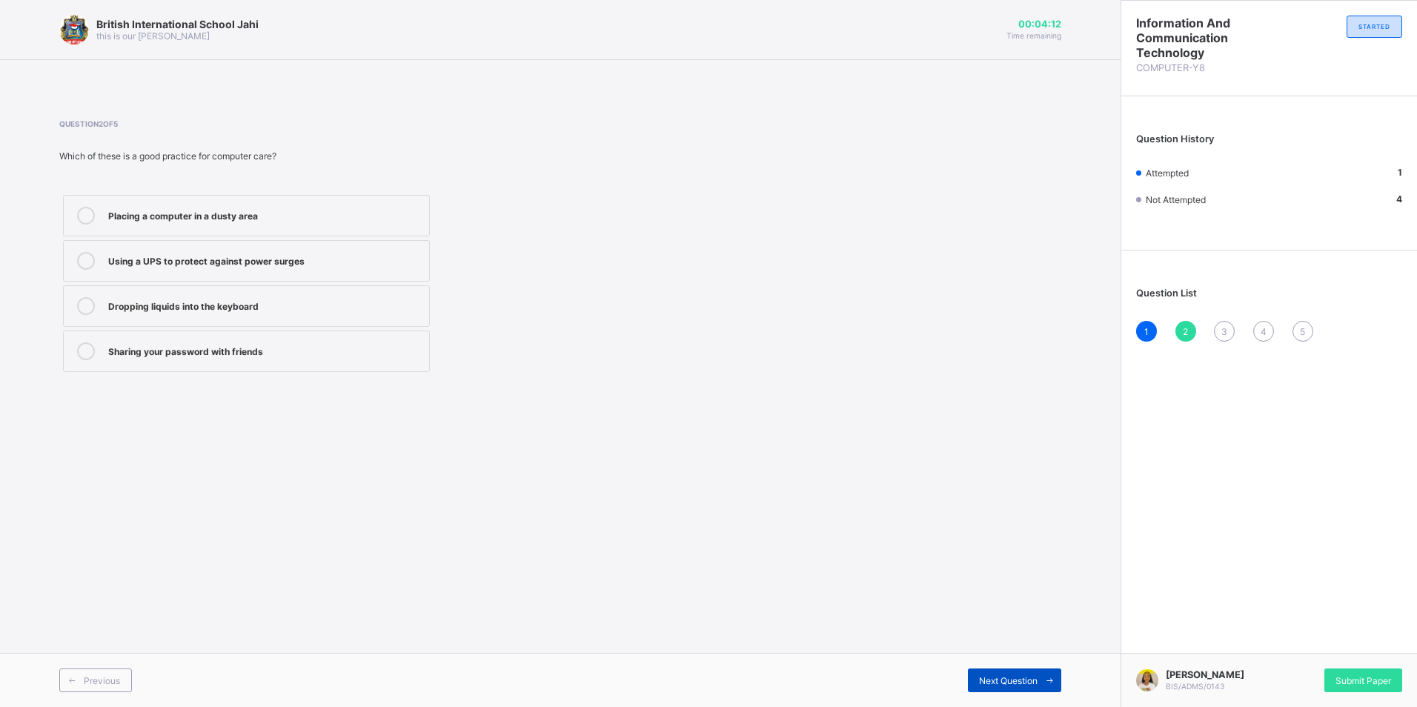
click at [1006, 677] on span "Next Question" at bounding box center [1008, 680] width 59 height 11
click at [375, 257] on label "Gaining unauthorized access to a computer" at bounding box center [246, 261] width 367 height 42
click at [1018, 670] on div "Next Question" at bounding box center [1014, 681] width 93 height 24
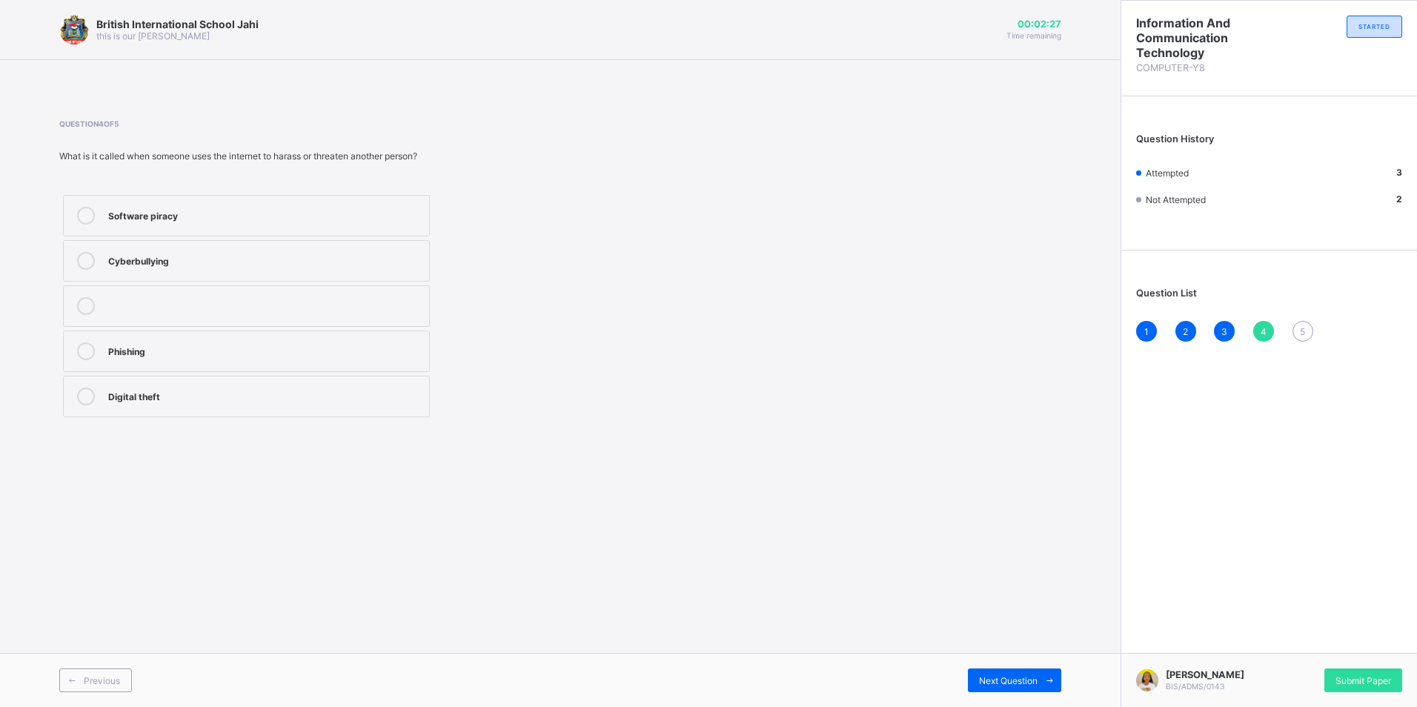
click at [188, 271] on label "Cyberbullying" at bounding box center [246, 261] width 367 height 42
click at [1021, 666] on div "Previous Next Question" at bounding box center [560, 680] width 1121 height 54
drag, startPoint x: 1021, startPoint y: 666, endPoint x: 1030, endPoint y: 683, distance: 19.9
click at [1030, 683] on span "Next Question" at bounding box center [1008, 680] width 59 height 11
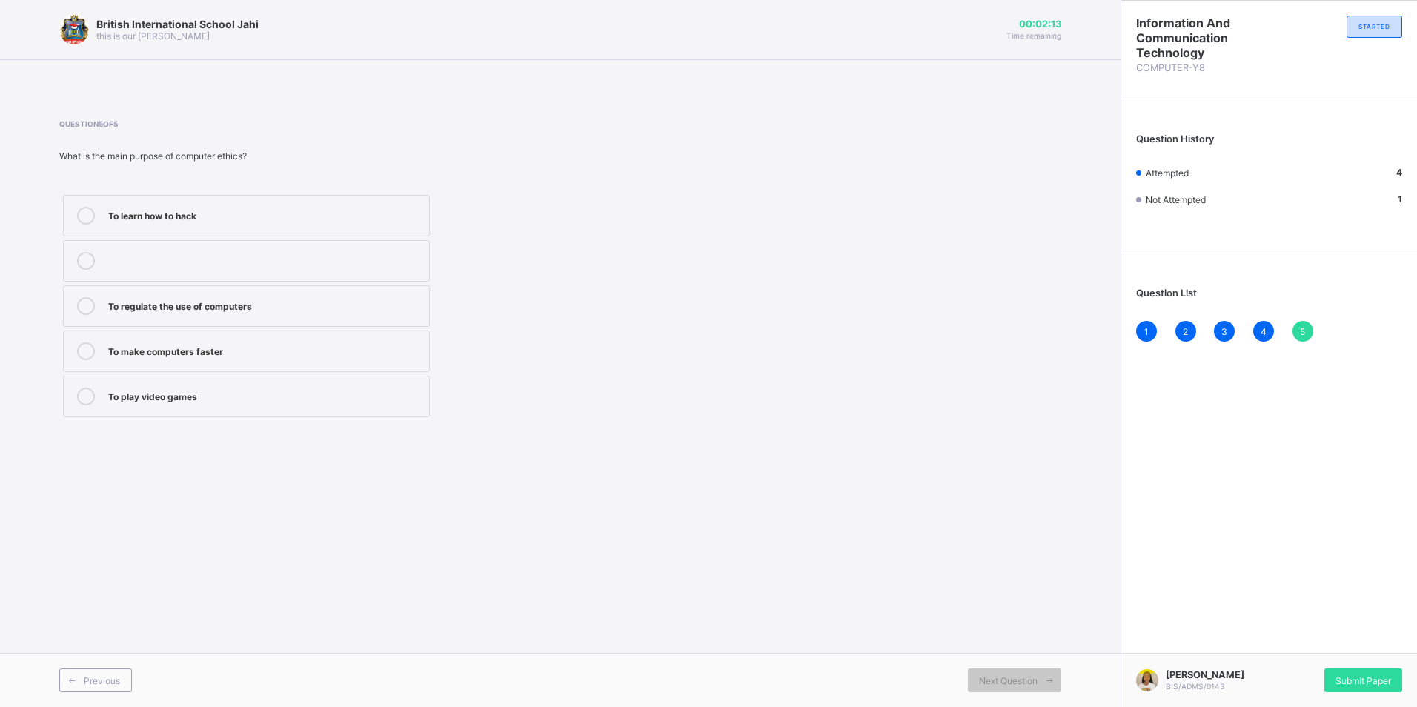
click at [397, 299] on div "To regulate the use of computers" at bounding box center [265, 304] width 314 height 15
click at [1359, 670] on div "Submit Paper" at bounding box center [1364, 681] width 78 height 24
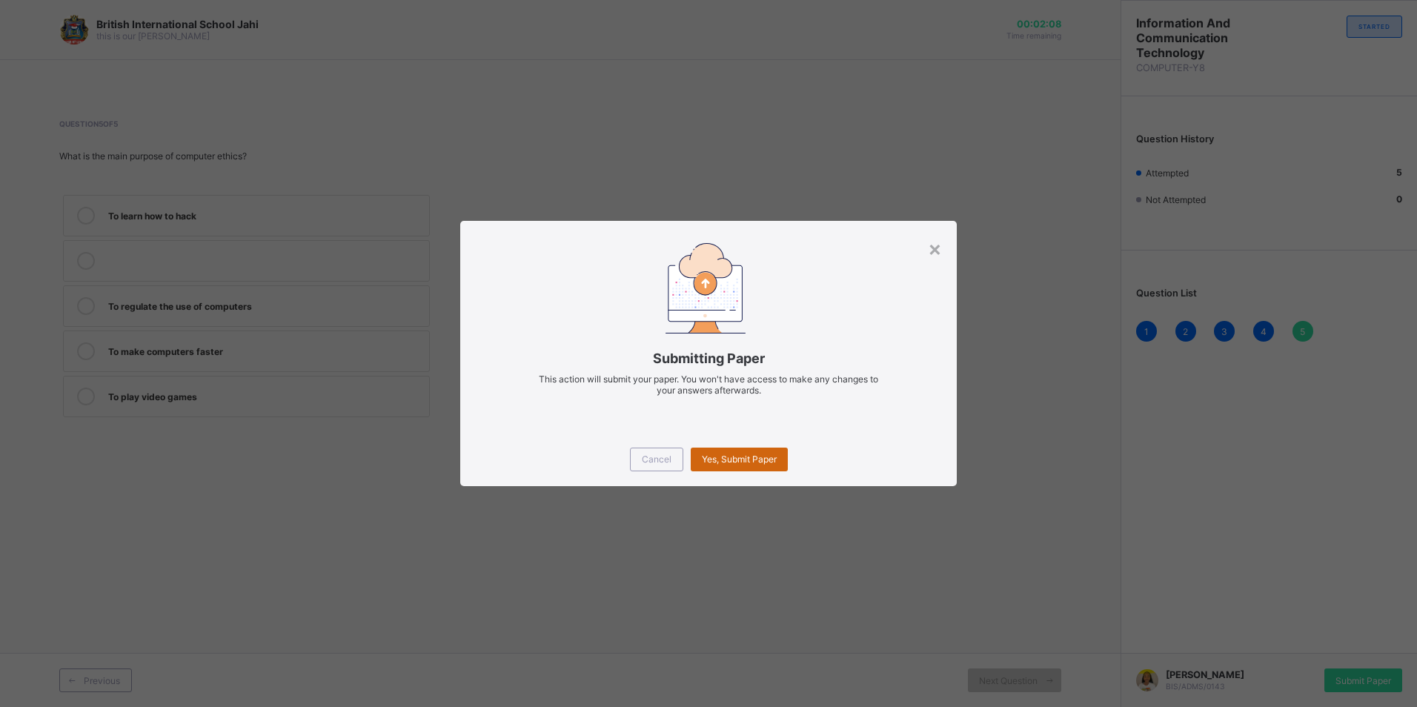
click at [747, 458] on span "Yes, Submit Paper" at bounding box center [739, 459] width 75 height 11
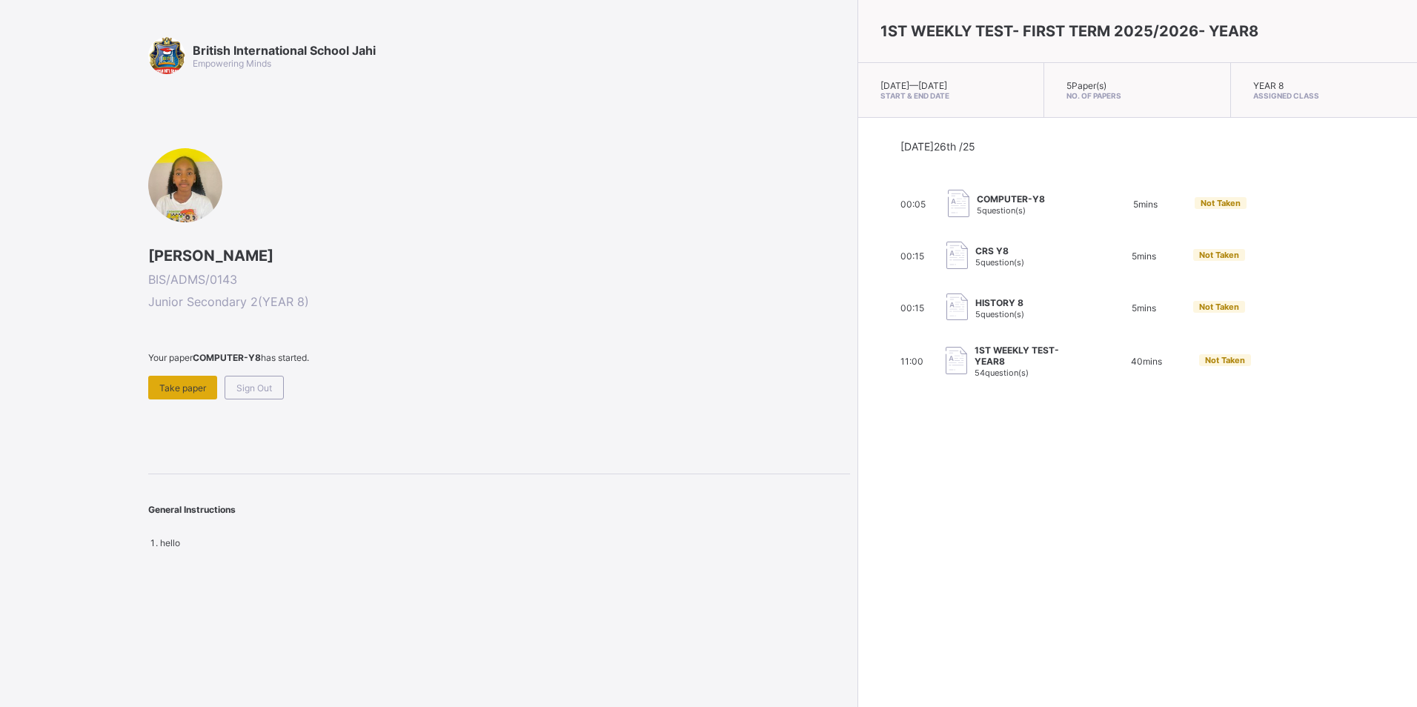
click at [188, 380] on div "Take paper" at bounding box center [182, 388] width 69 height 24
